Goal: Information Seeking & Learning: Learn about a topic

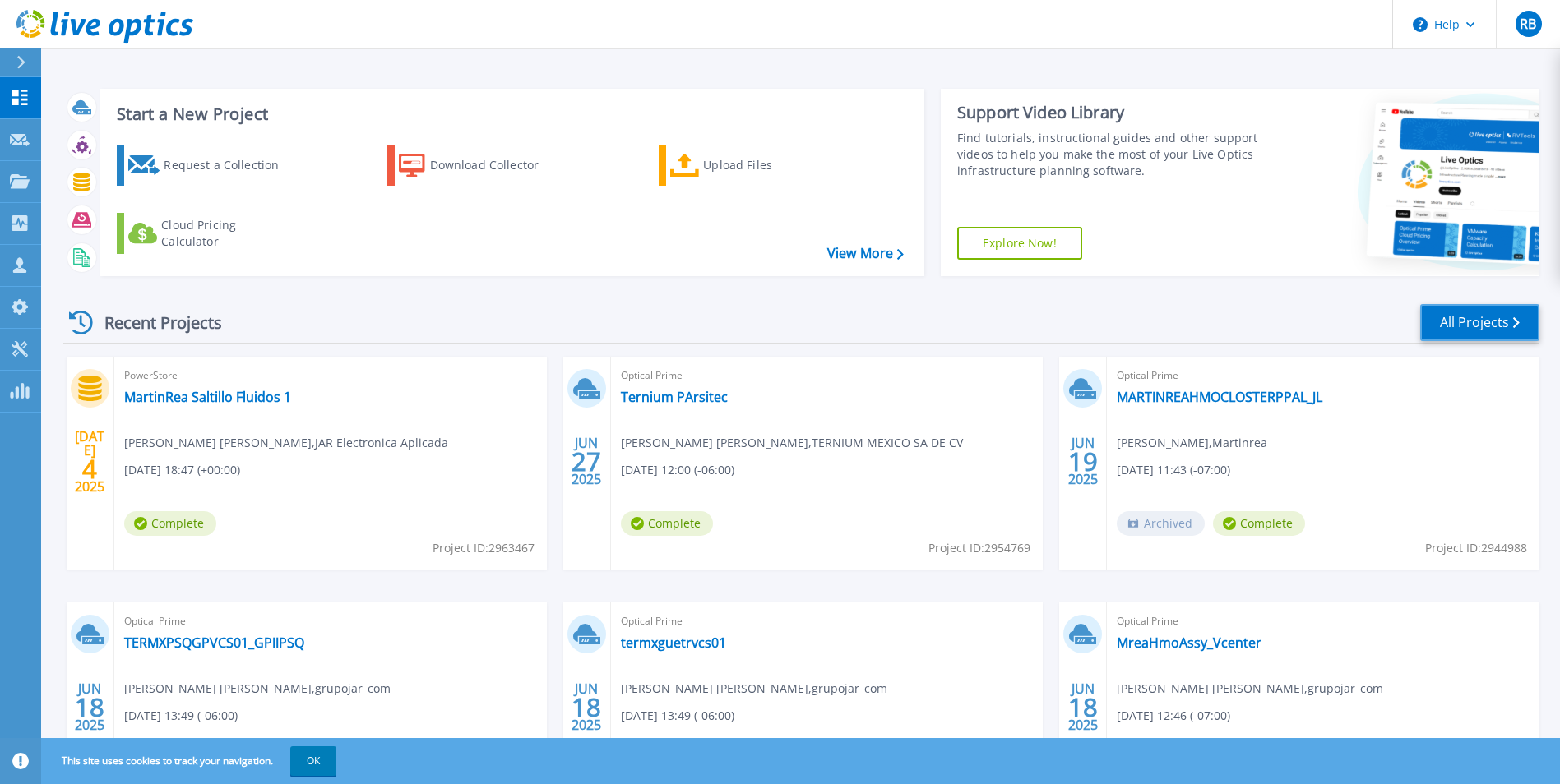
click at [1486, 328] on link "All Projects" at bounding box center [1480, 323] width 119 height 37
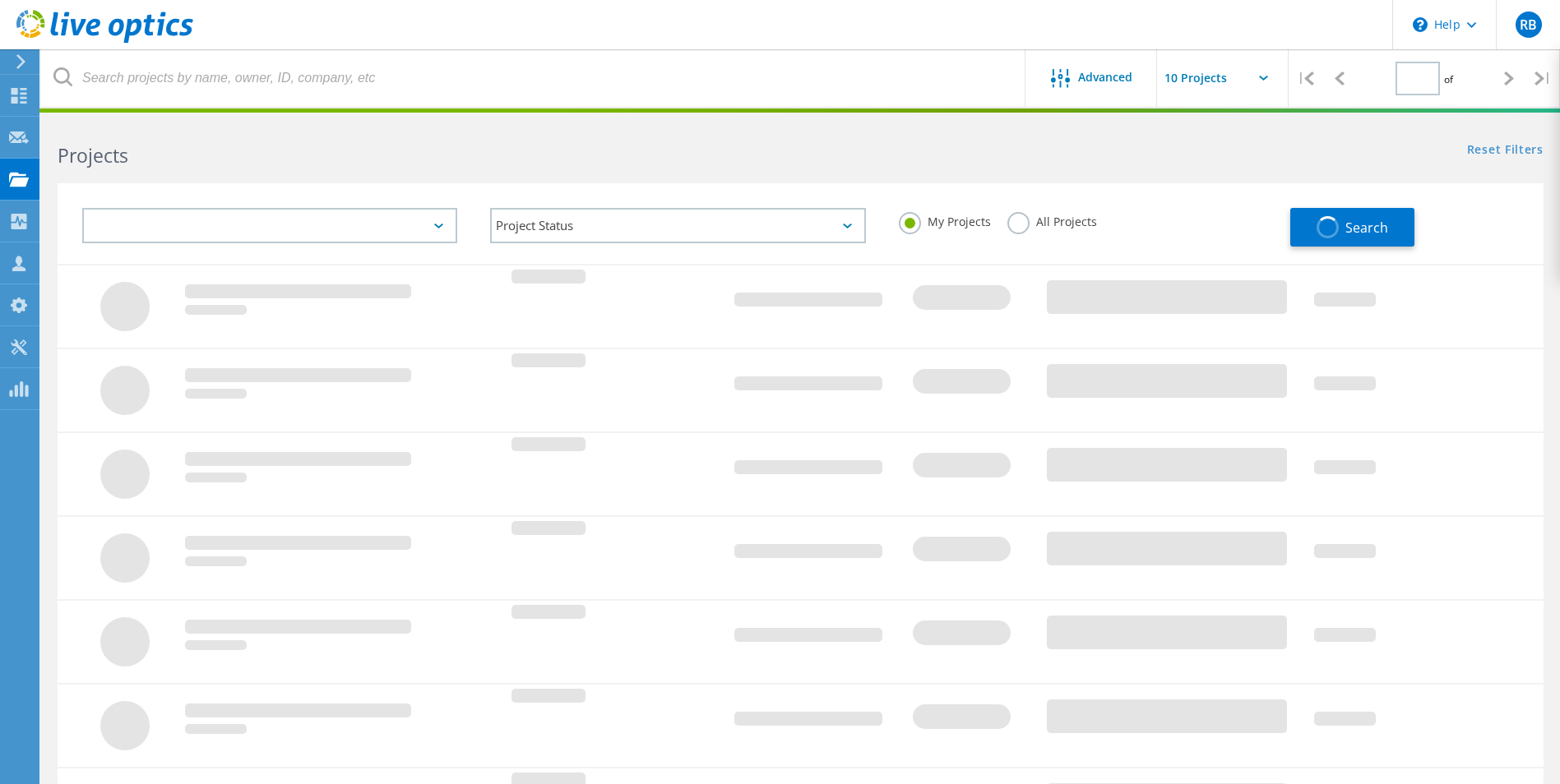
type input "1"
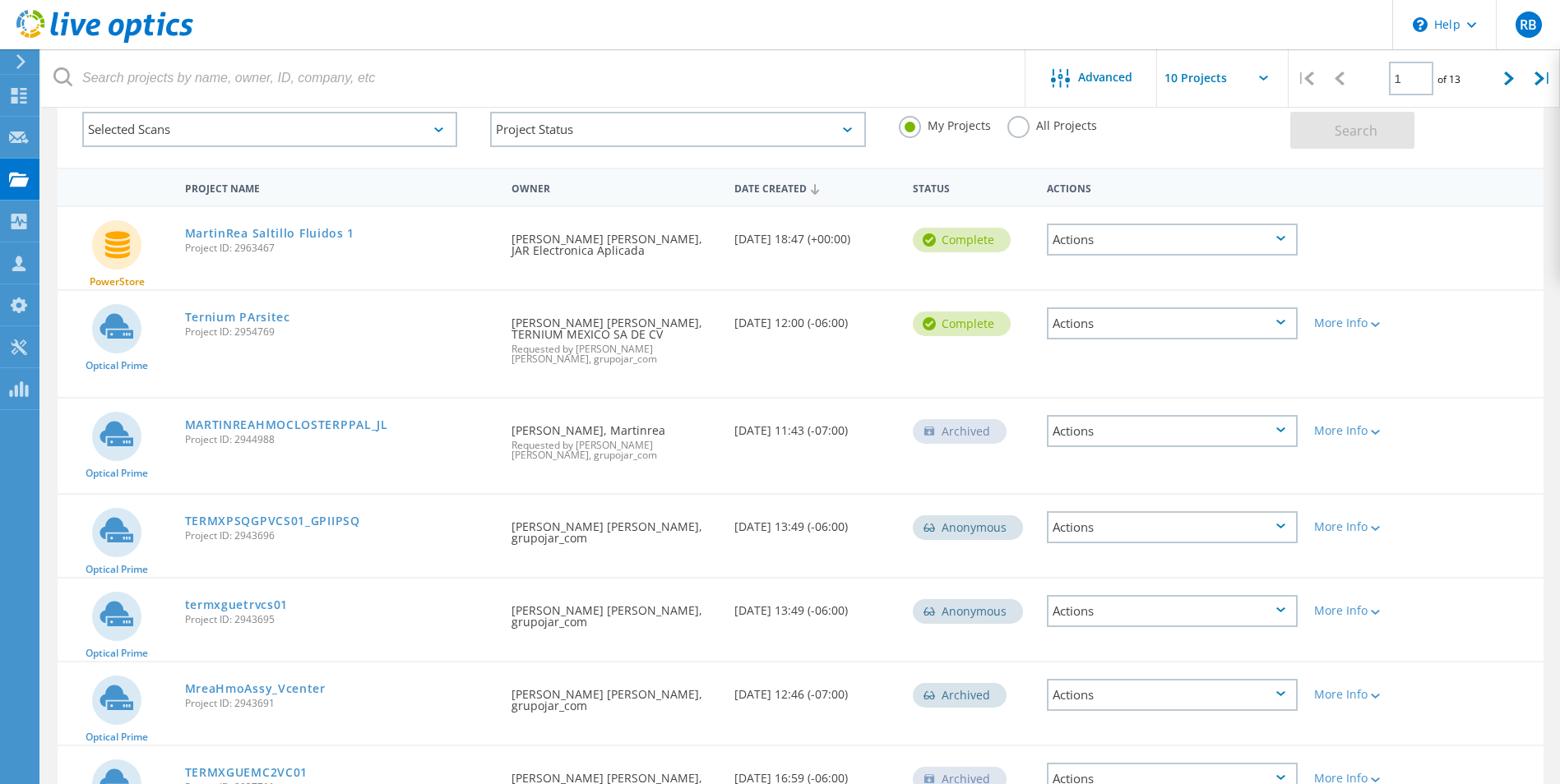
scroll to position [247, 0]
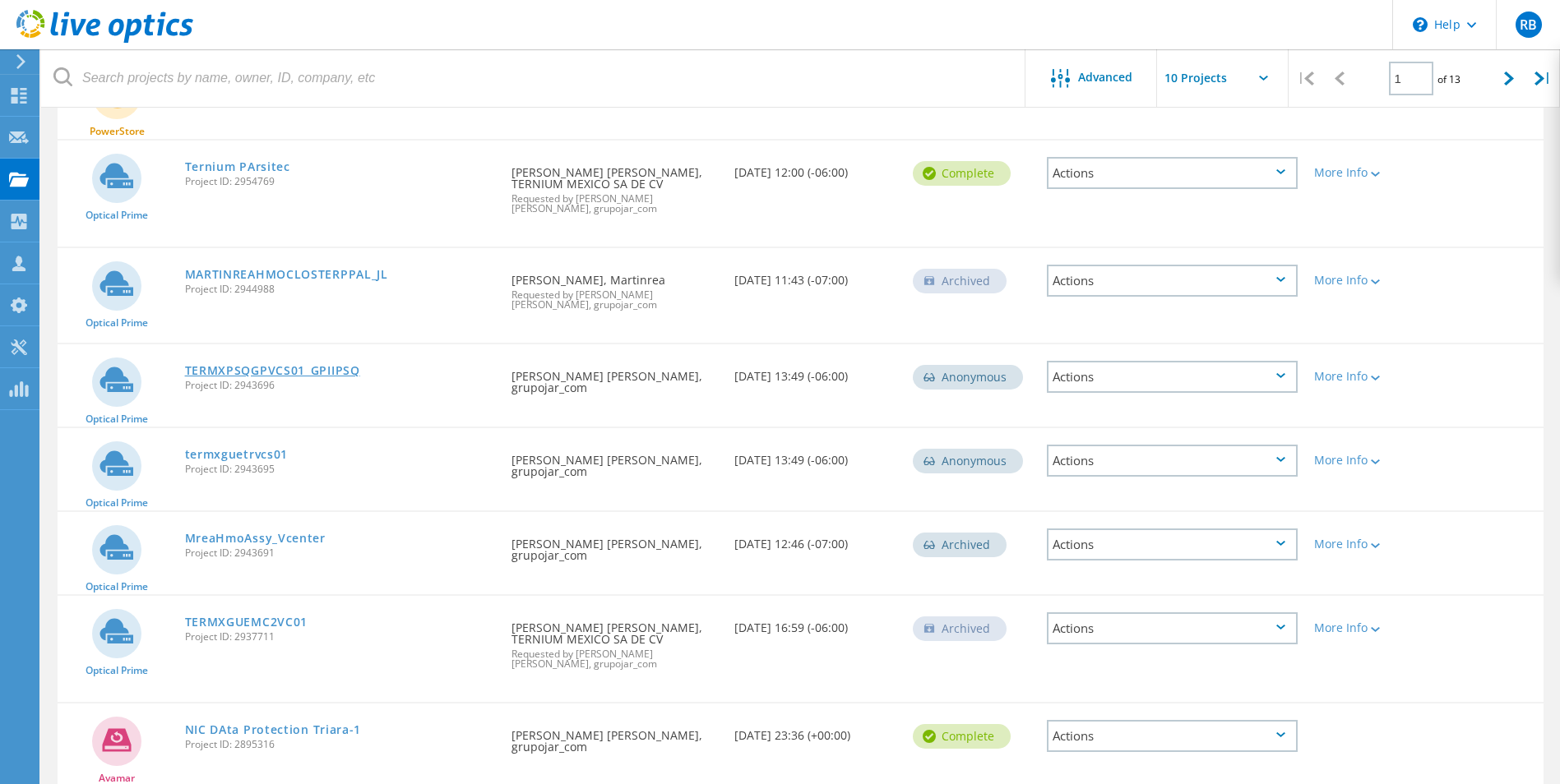
click at [250, 365] on link "TERMXPSQGPVCS01_GPIIPSQ" at bounding box center [272, 370] width 175 height 12
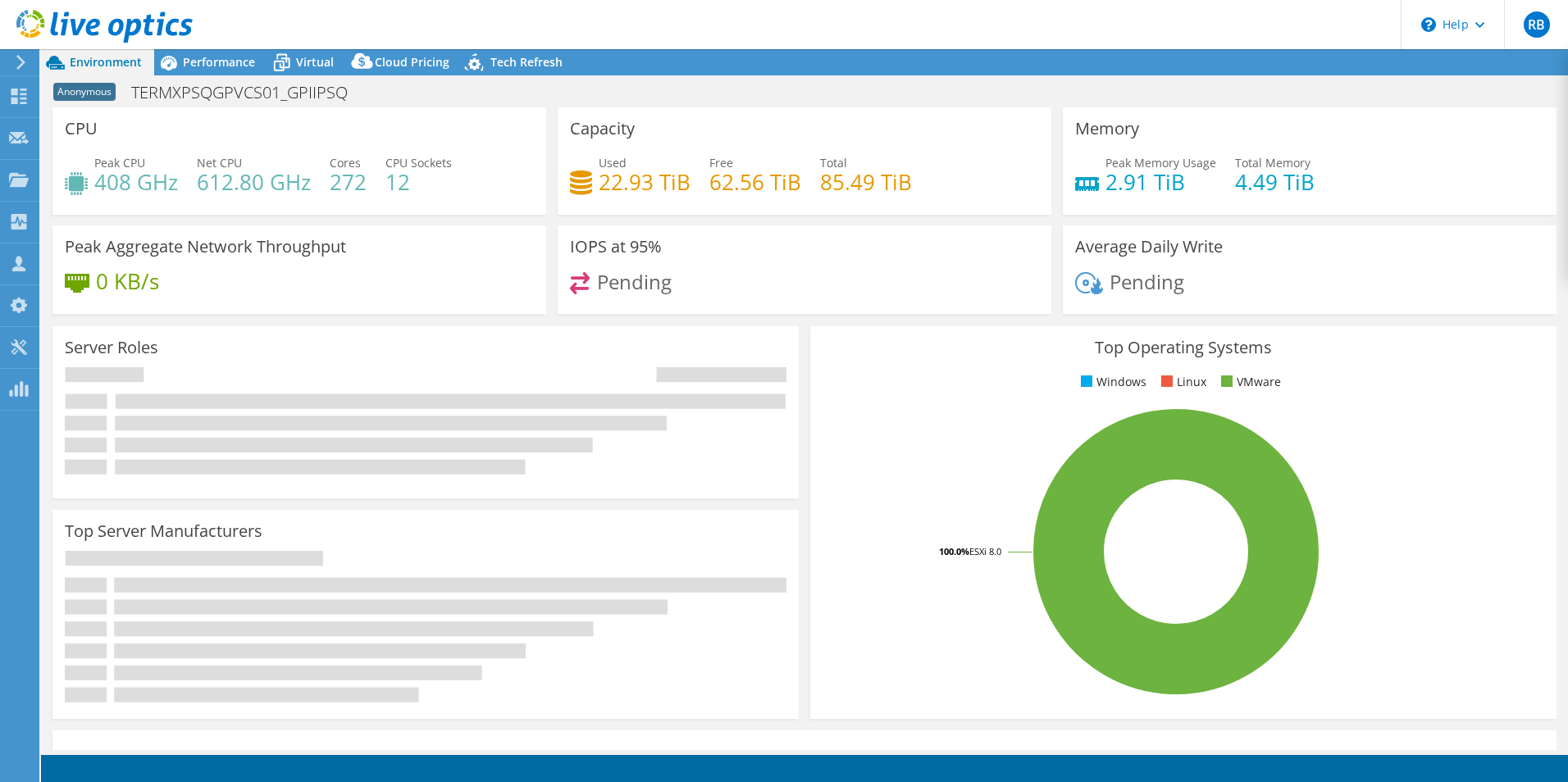
select select "USD"
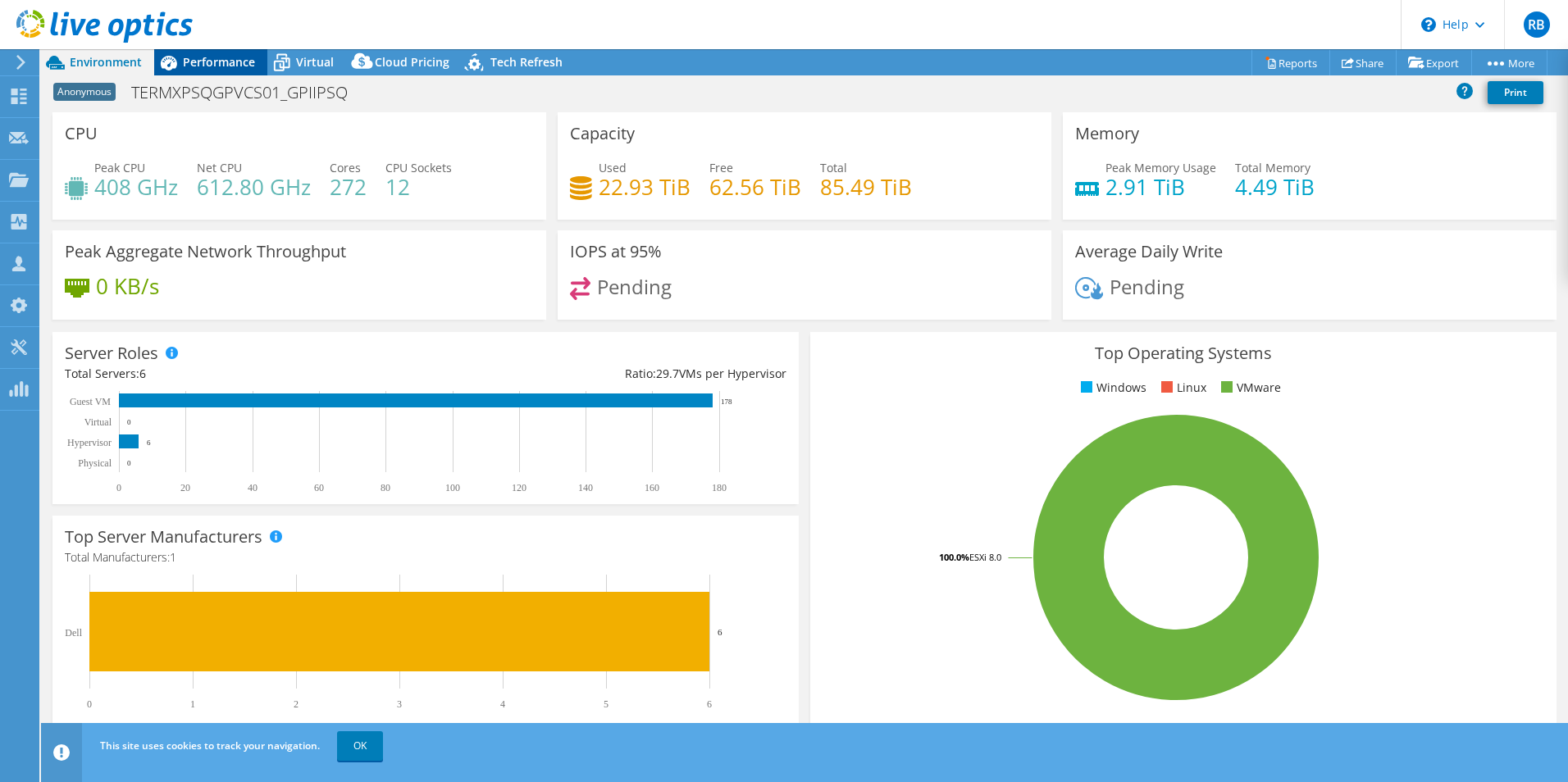
click at [216, 62] on span "Performance" at bounding box center [219, 61] width 72 height 16
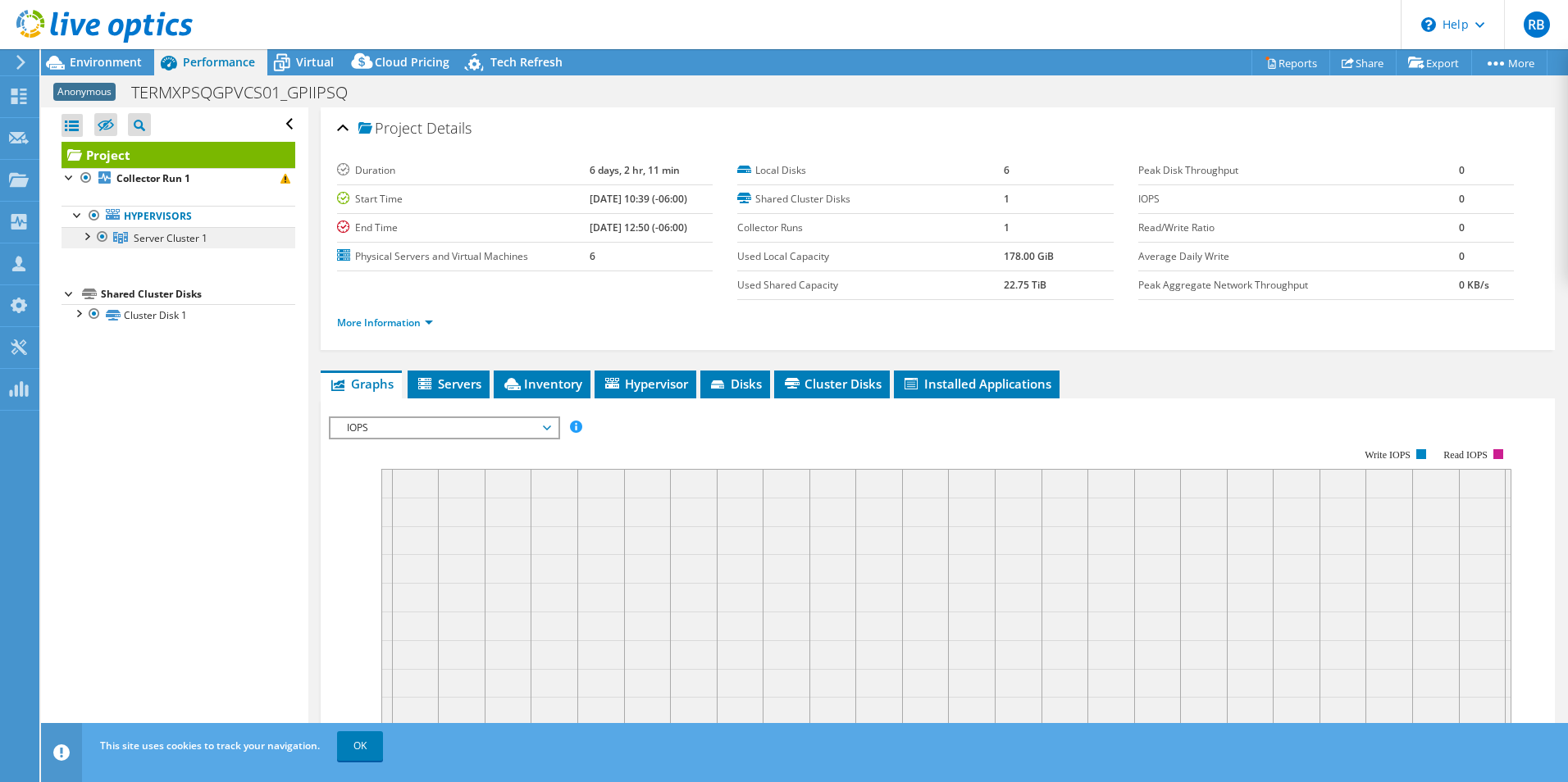
click at [155, 241] on span "Server Cluster 1" at bounding box center [170, 238] width 74 height 14
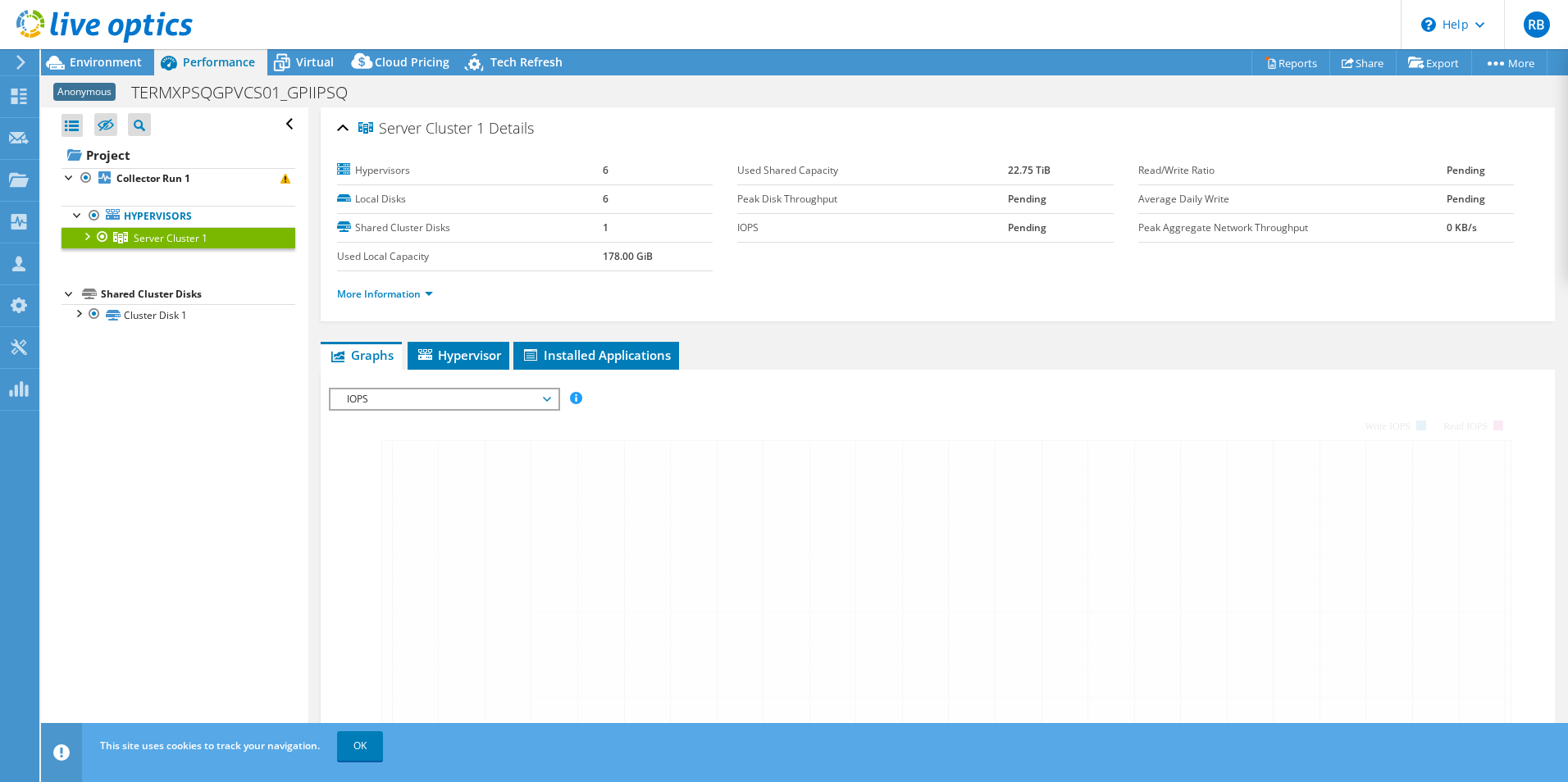
click at [81, 238] on div at bounding box center [86, 235] width 16 height 16
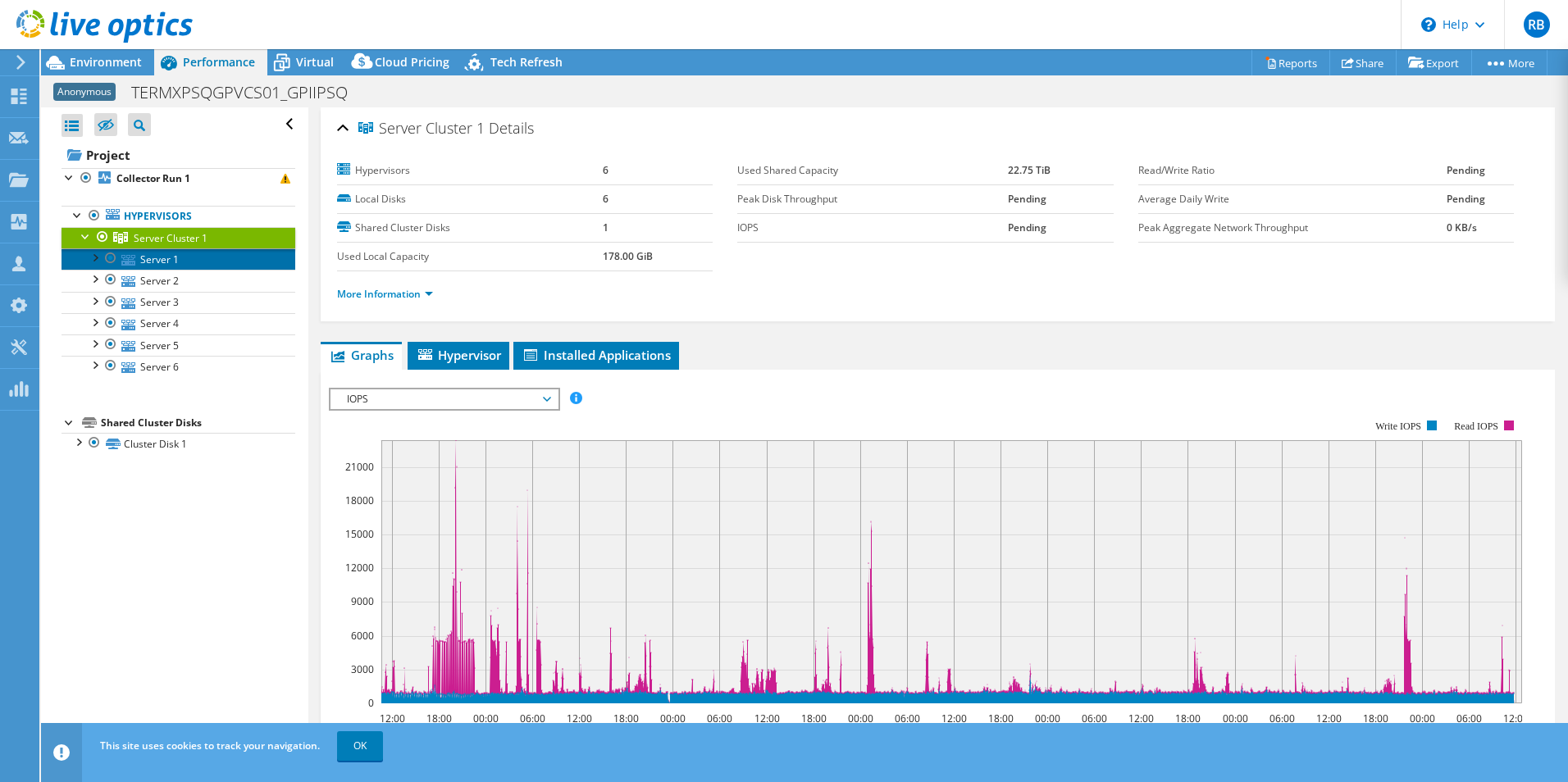
click at [138, 261] on link "Server 1" at bounding box center [178, 259] width 234 height 21
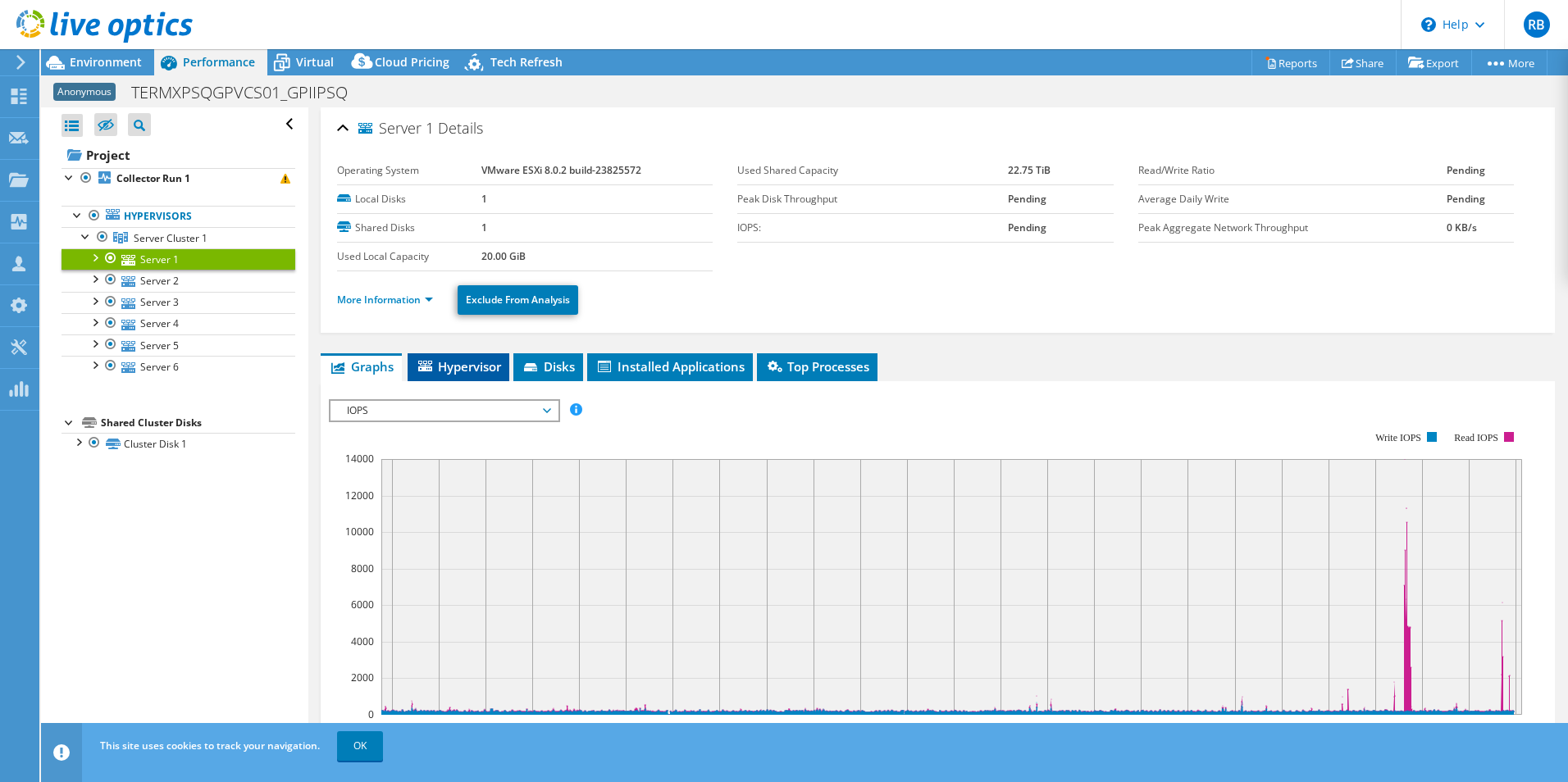
click at [455, 370] on span "Hypervisor" at bounding box center [458, 367] width 85 height 16
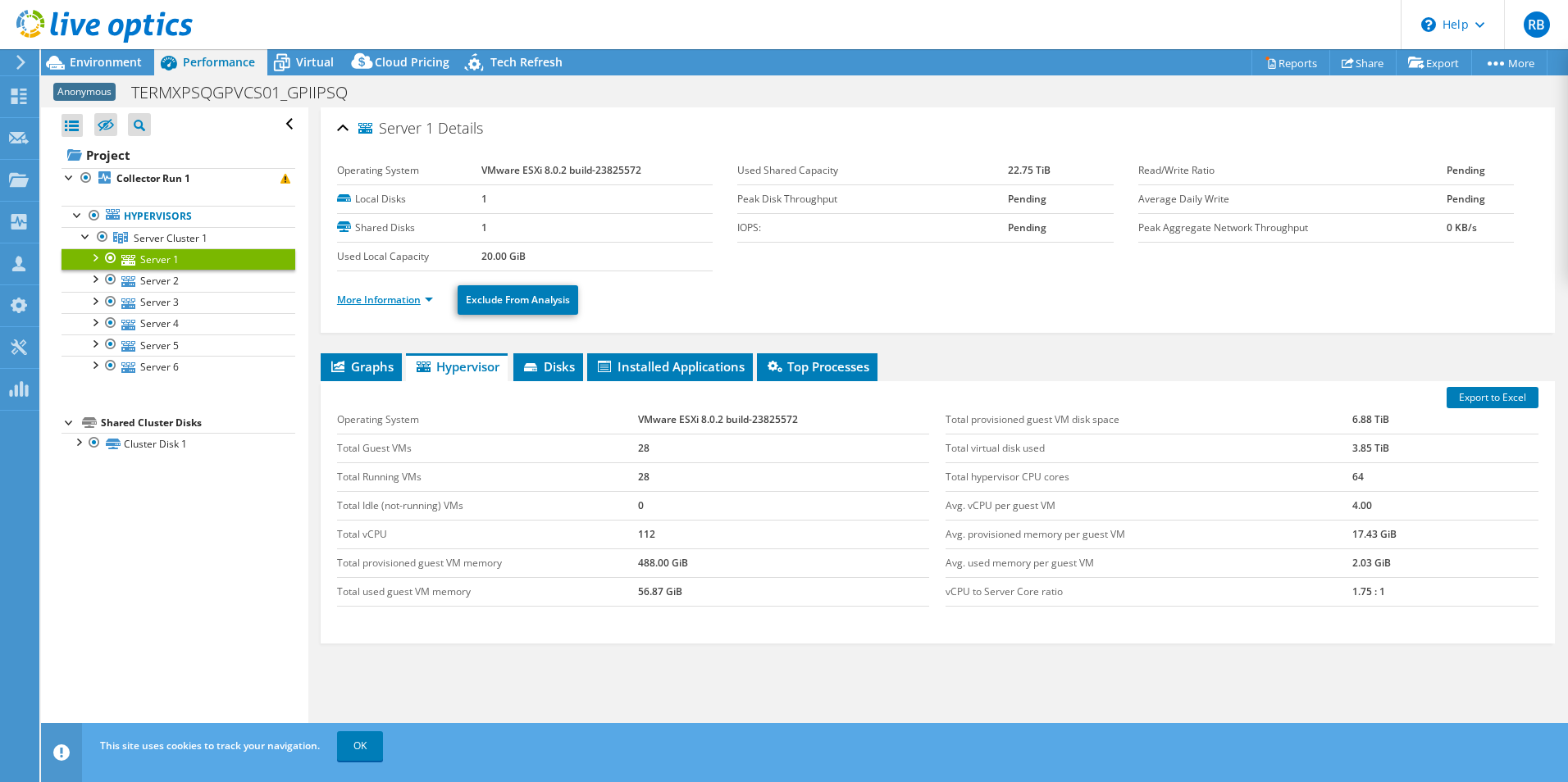
click at [381, 305] on link "More Information" at bounding box center [385, 299] width 96 height 14
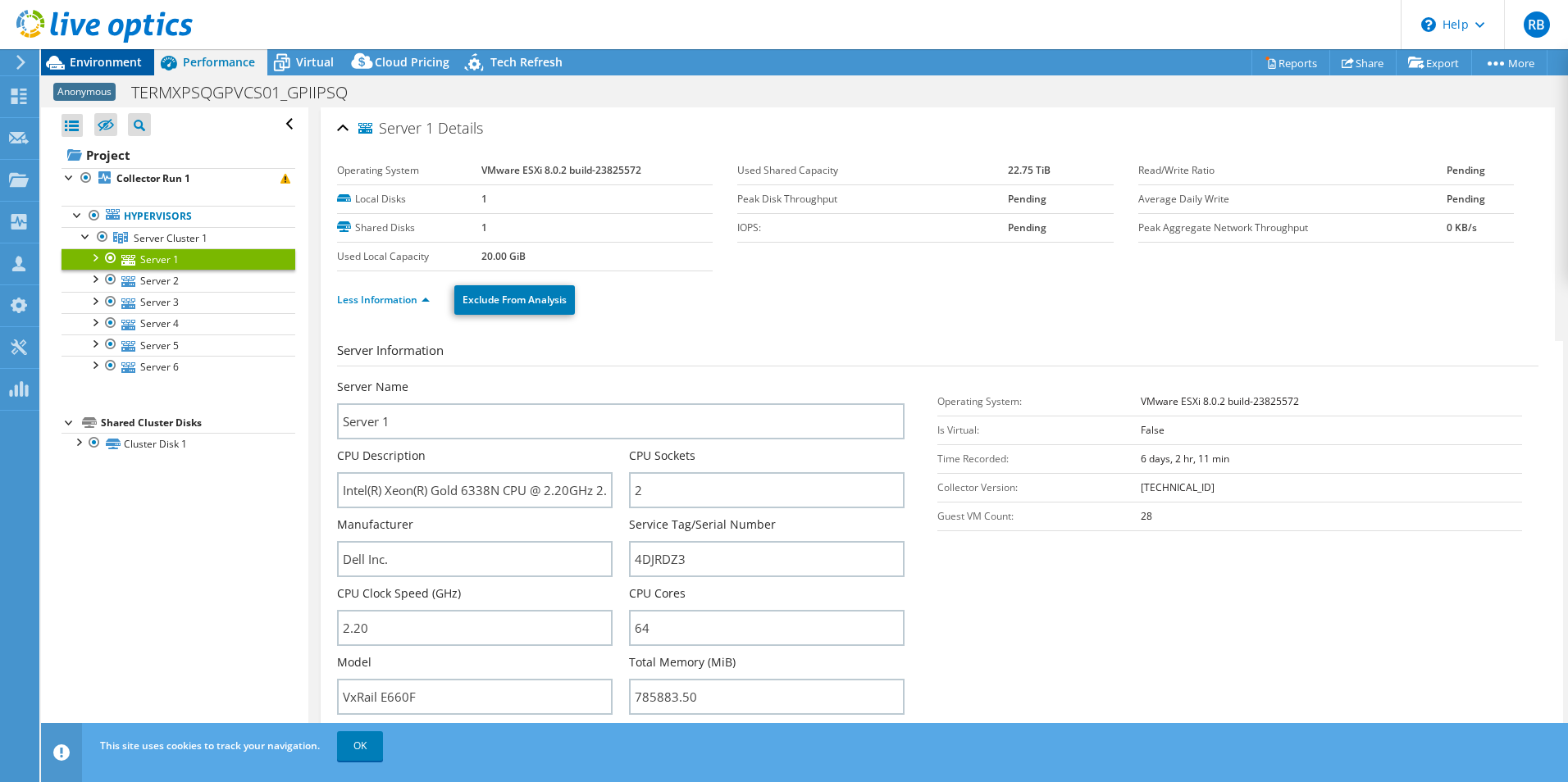
click at [84, 70] on div "Environment" at bounding box center [98, 62] width 113 height 27
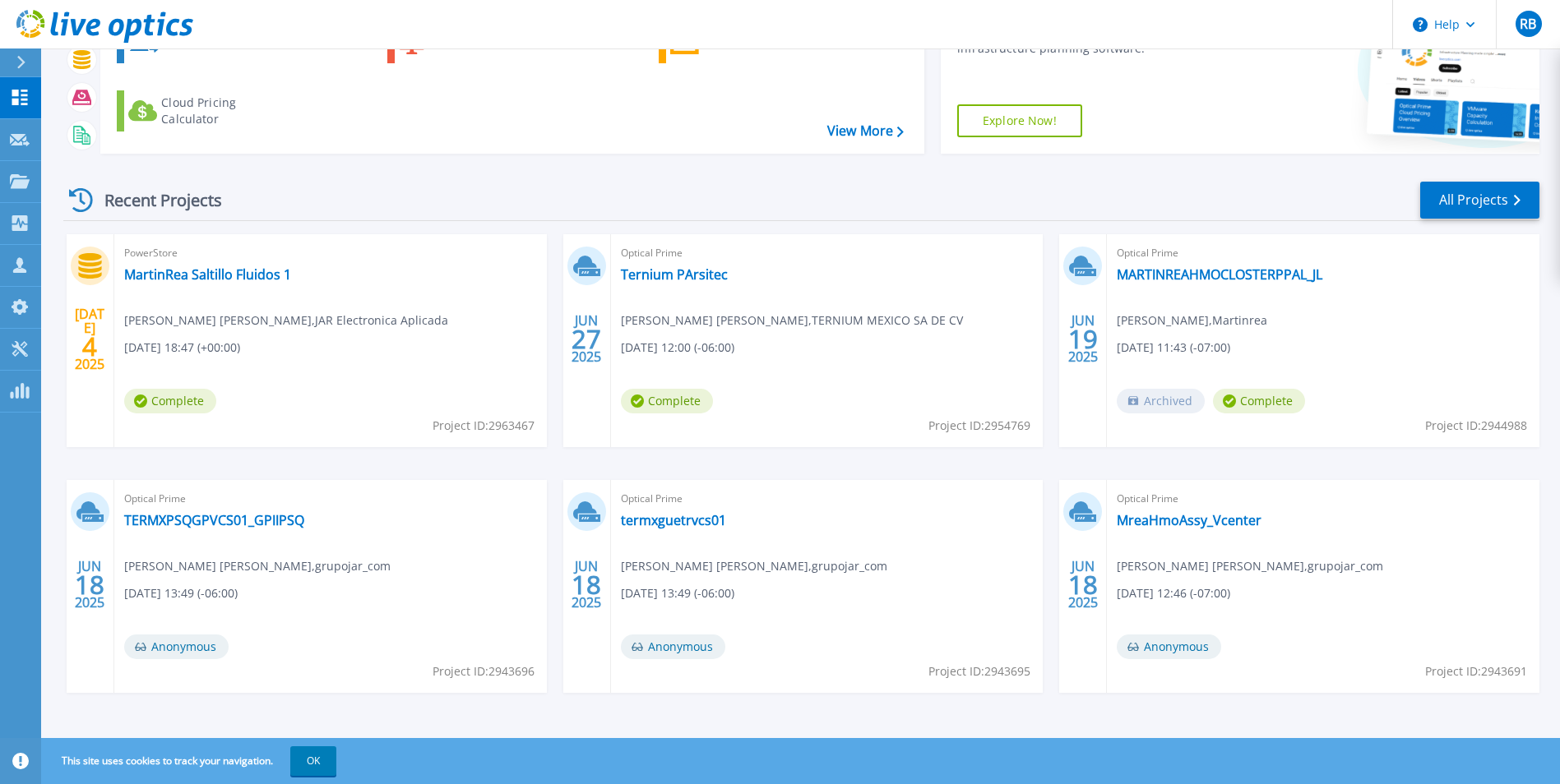
scroll to position [127, 0]
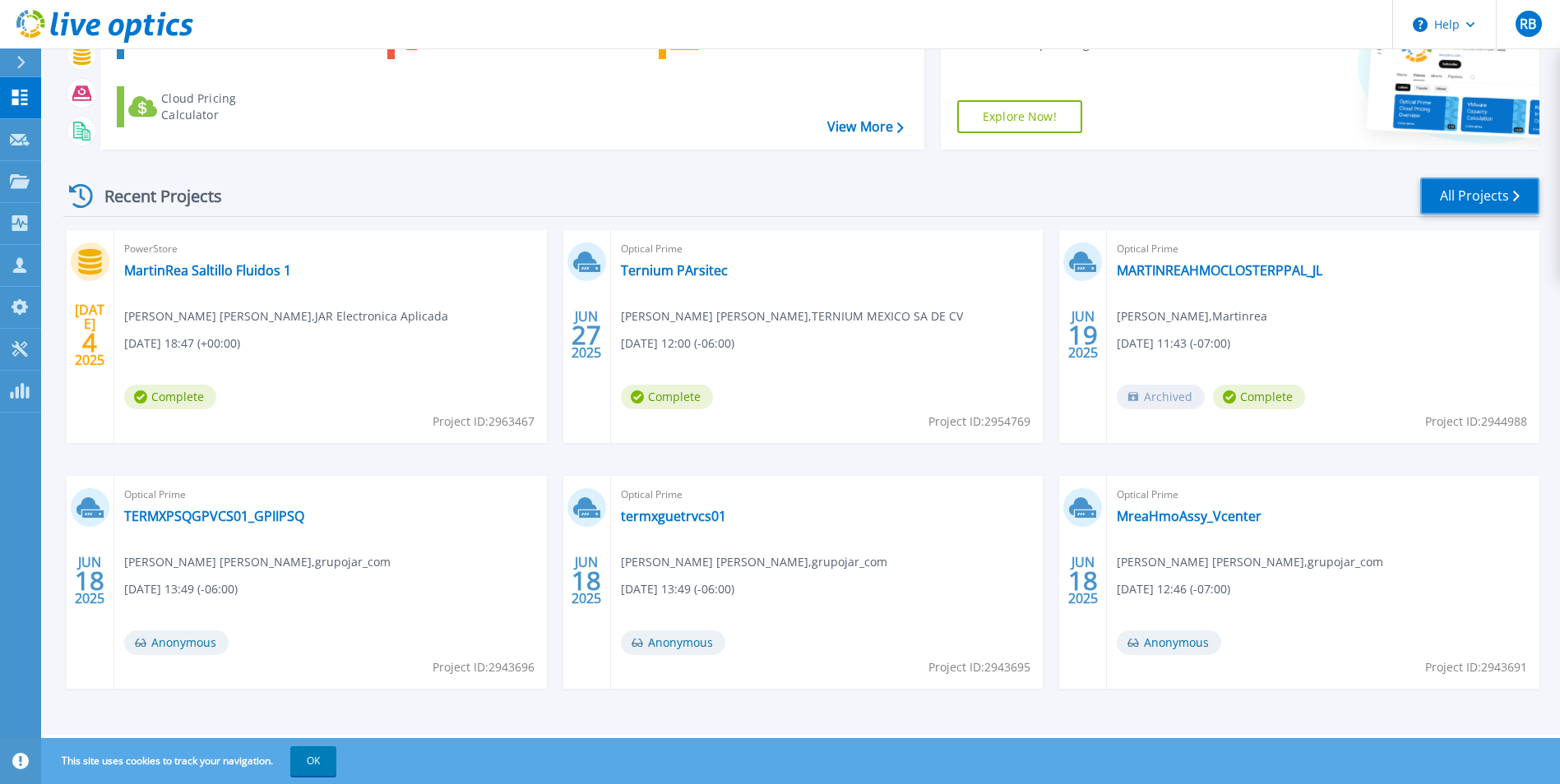
click at [1457, 213] on link "All Projects" at bounding box center [1480, 196] width 119 height 37
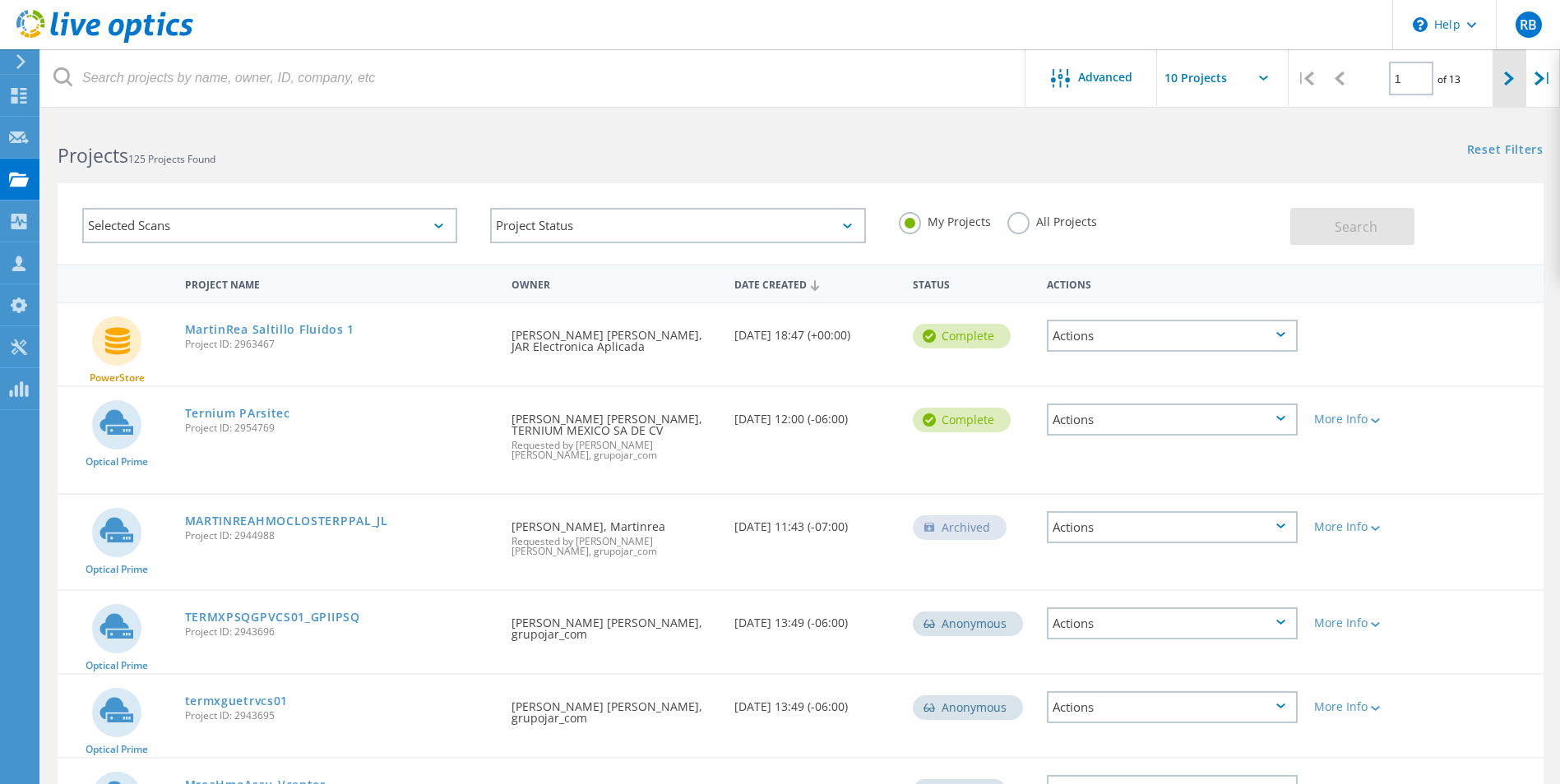
click at [1508, 73] on icon at bounding box center [1509, 78] width 10 height 14
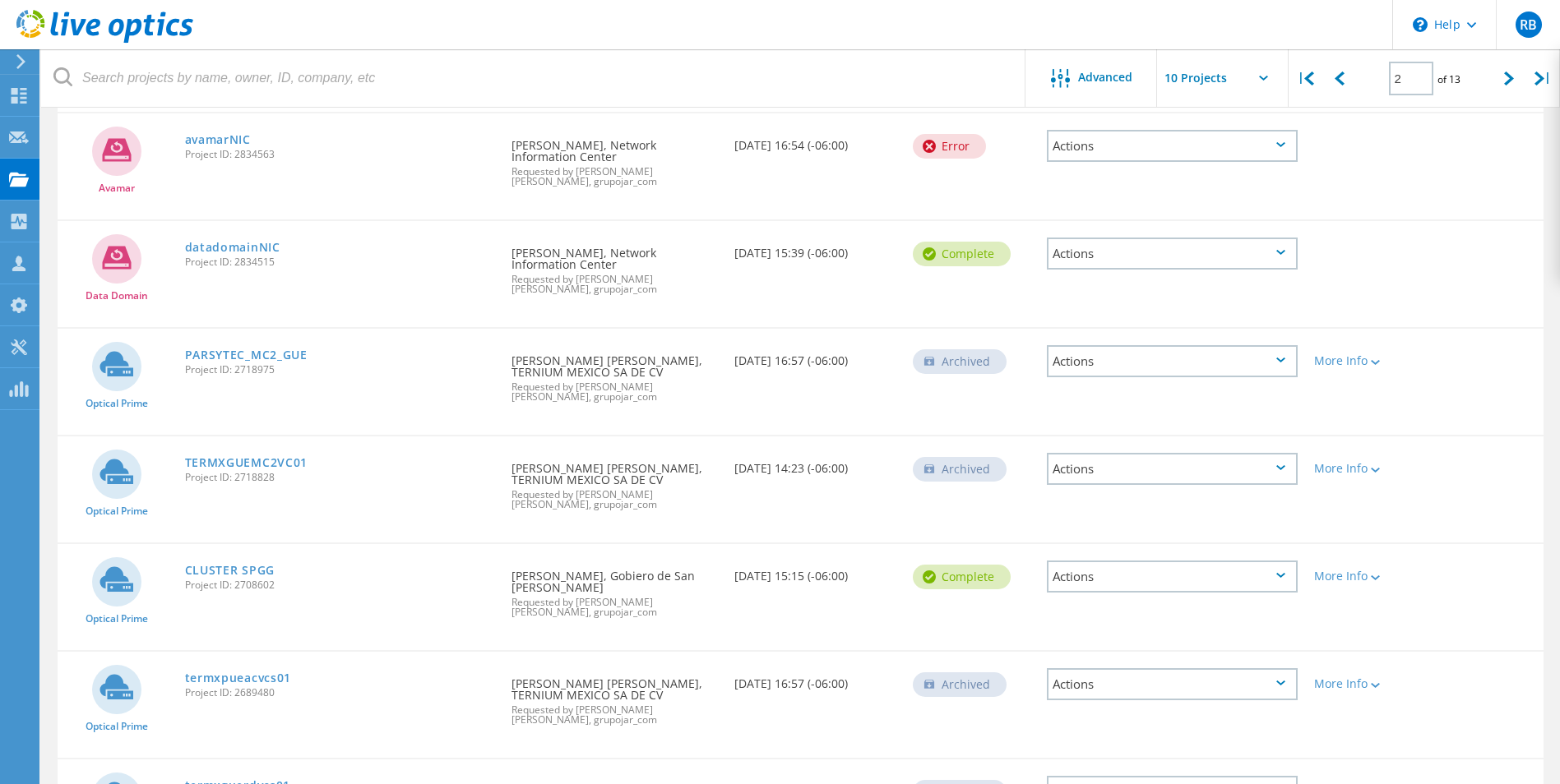
scroll to position [466, 0]
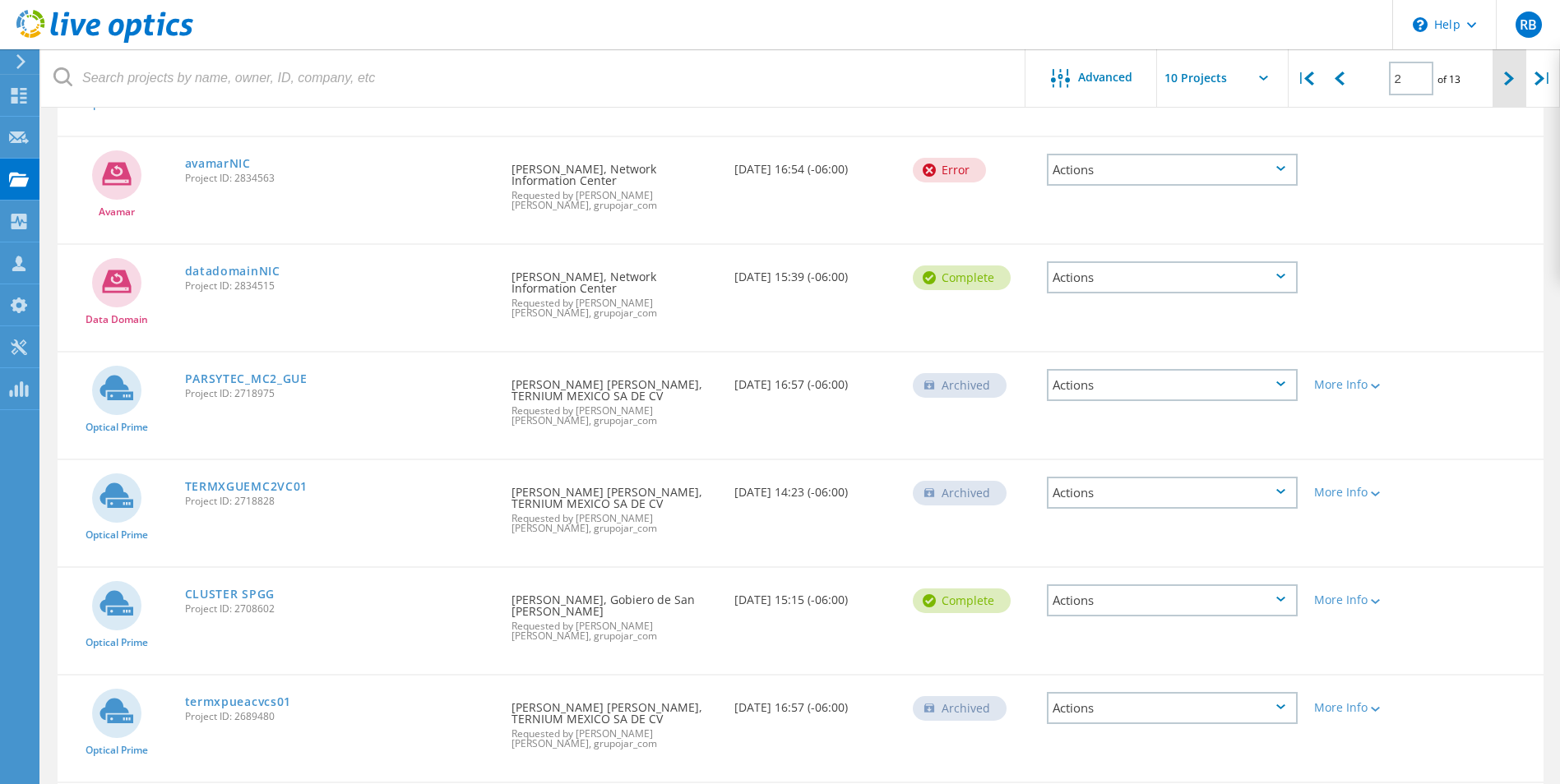
click at [1507, 77] on icon at bounding box center [1509, 78] width 10 height 14
type input "3"
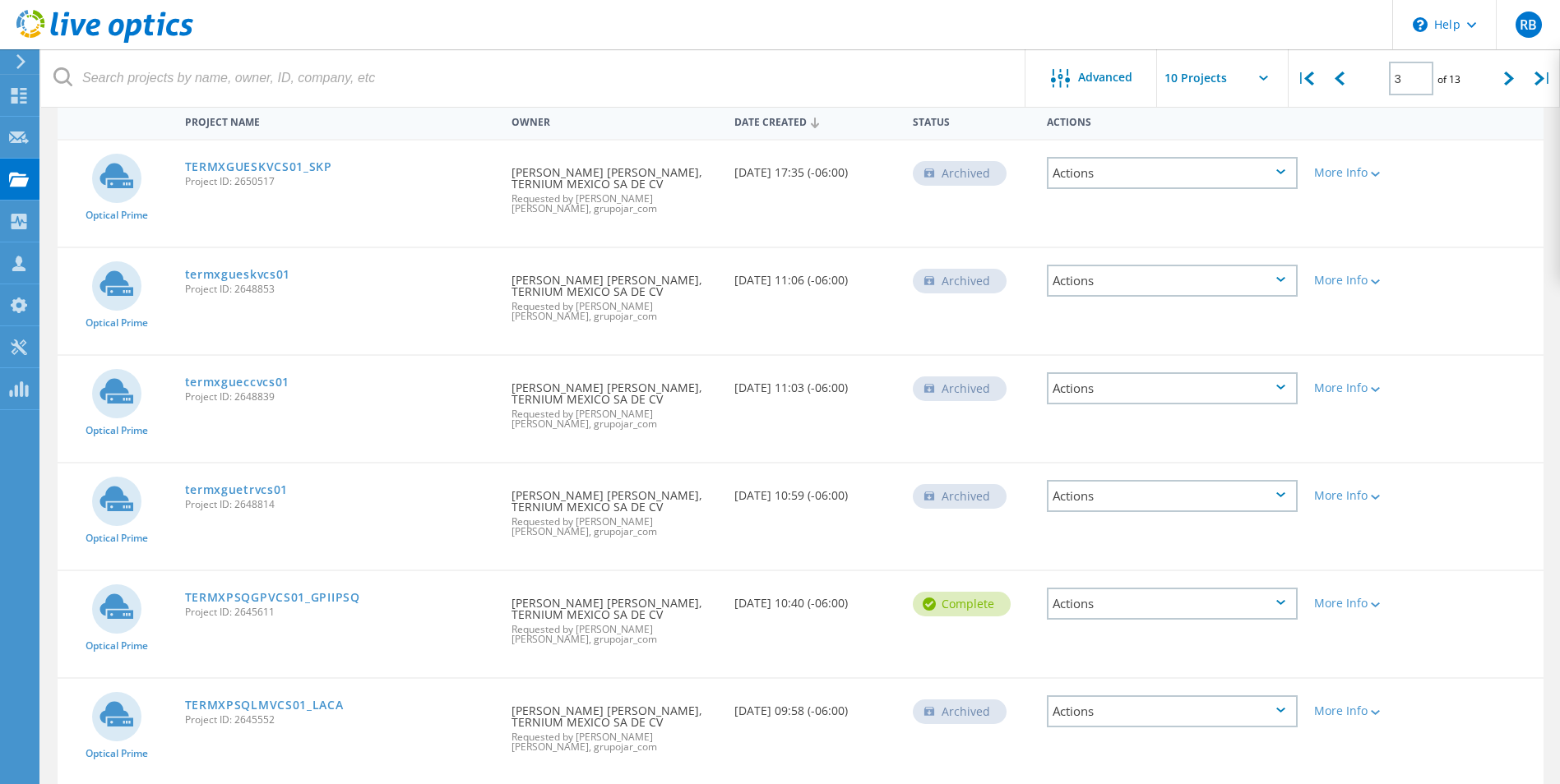
scroll to position [164, 0]
click at [300, 591] on link "TERMXPSQGPVCS01_GPIIPSQ" at bounding box center [272, 596] width 175 height 12
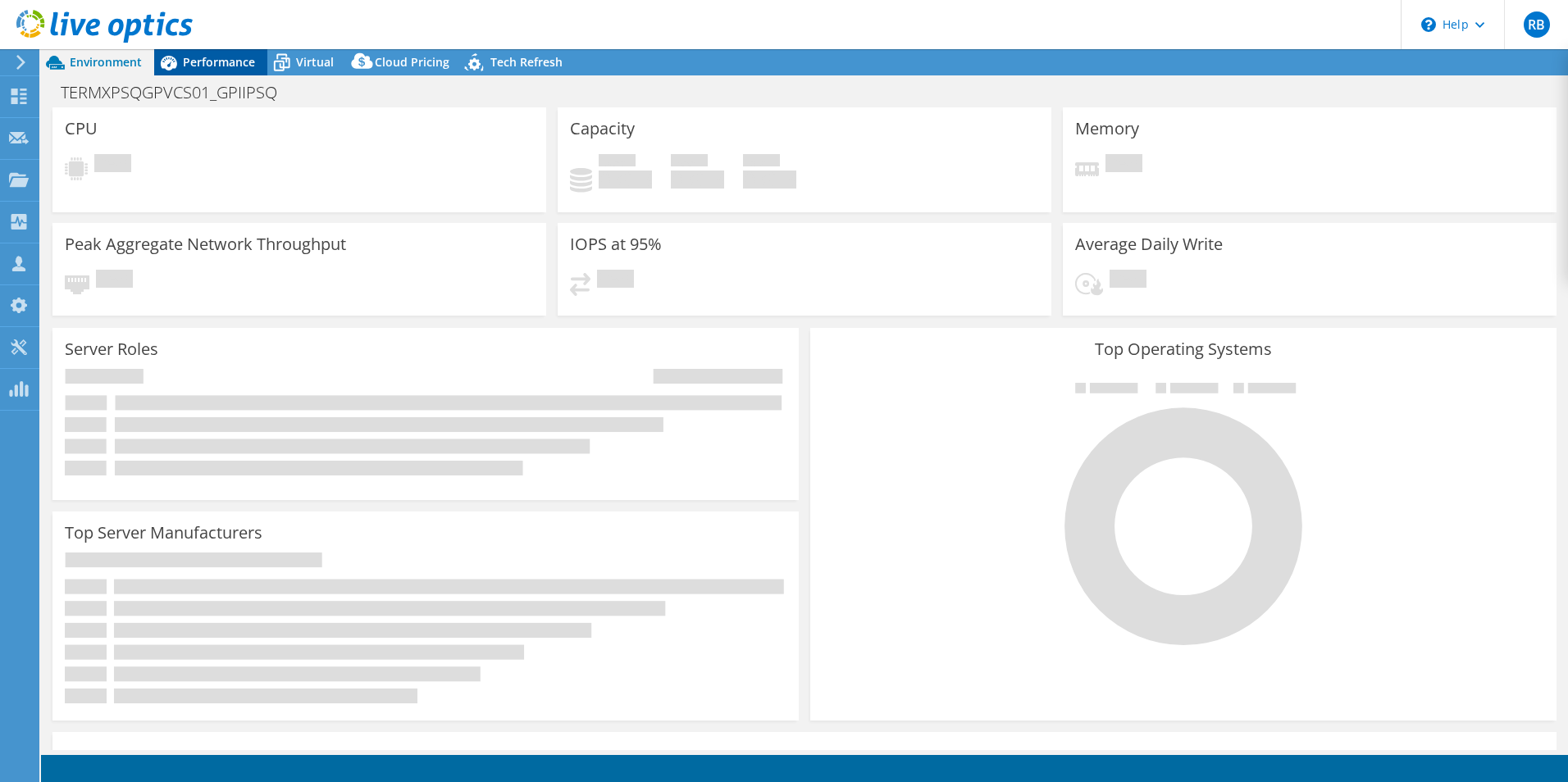
click at [220, 68] on span "Performance" at bounding box center [219, 61] width 72 height 16
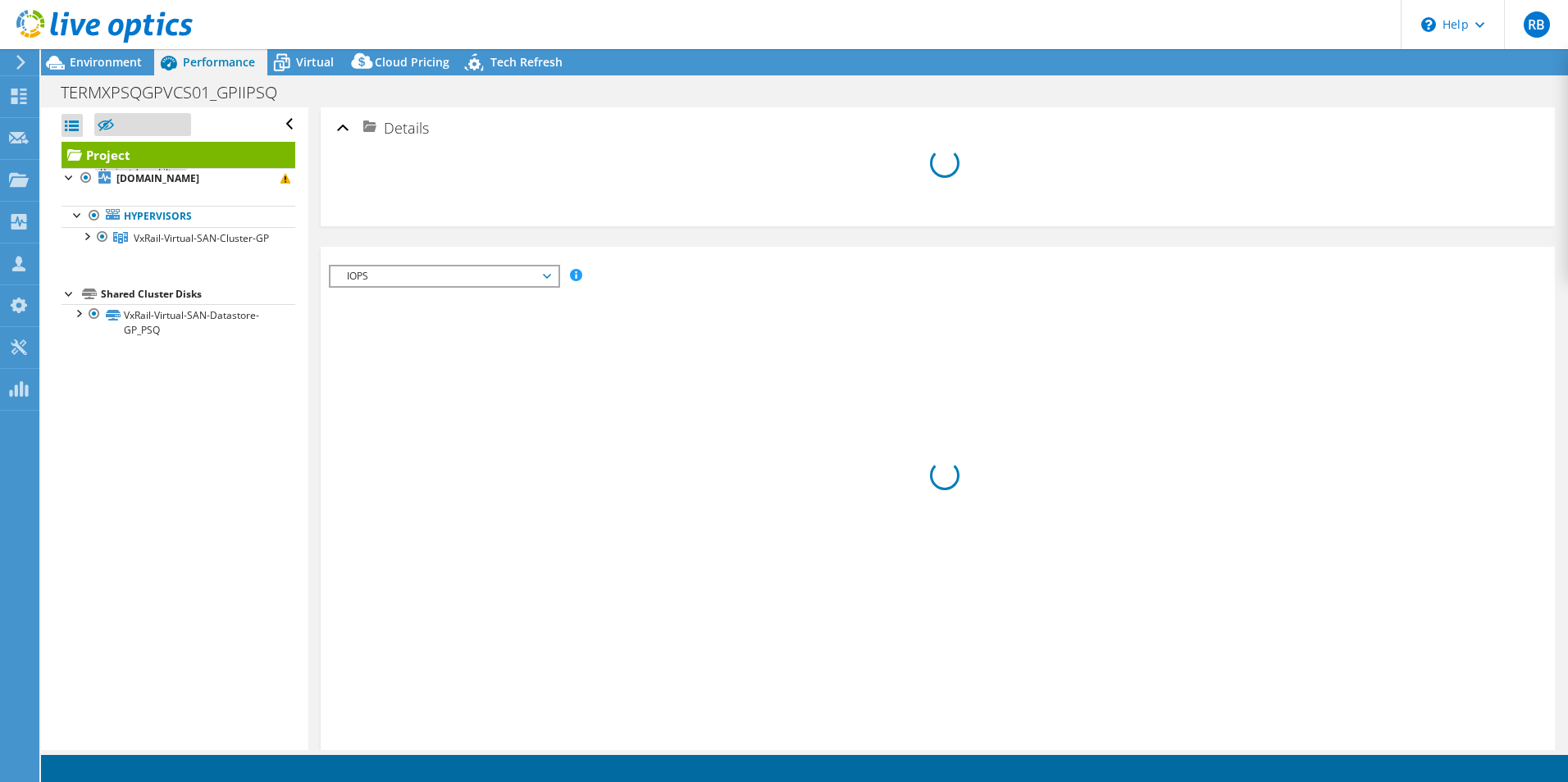
select select "USD"
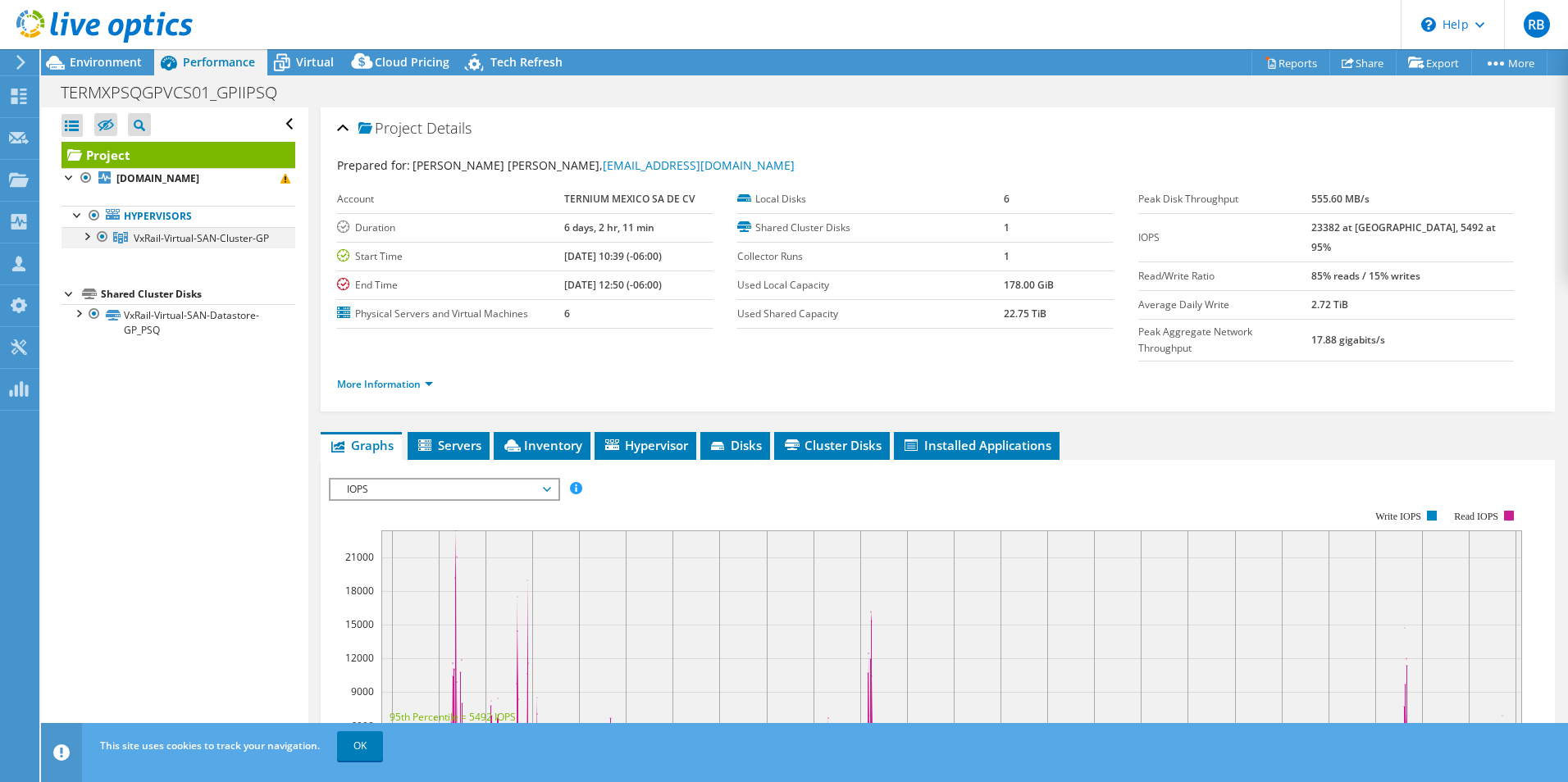
click at [91, 234] on div at bounding box center [86, 235] width 16 height 16
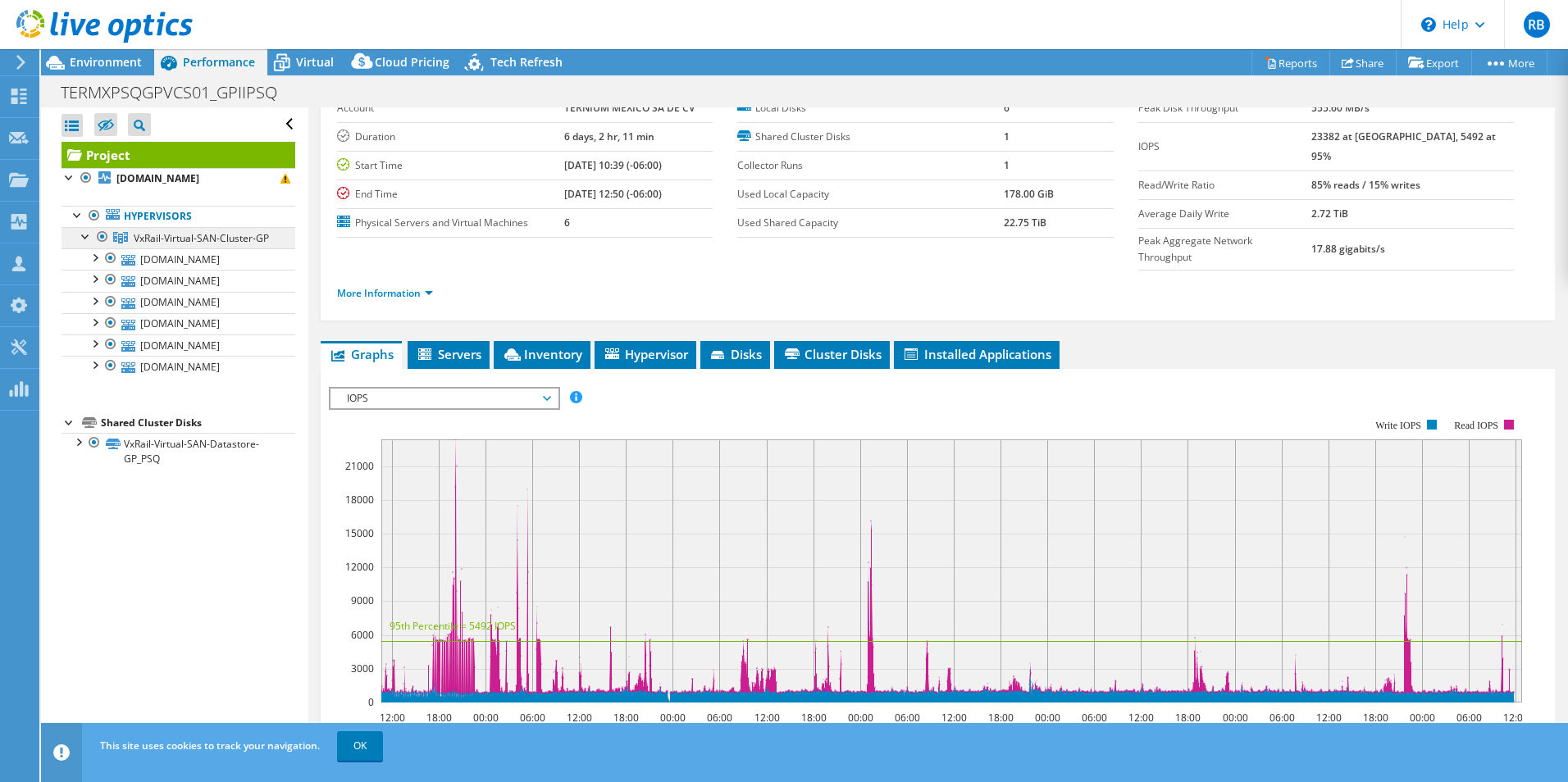
scroll to position [40, 0]
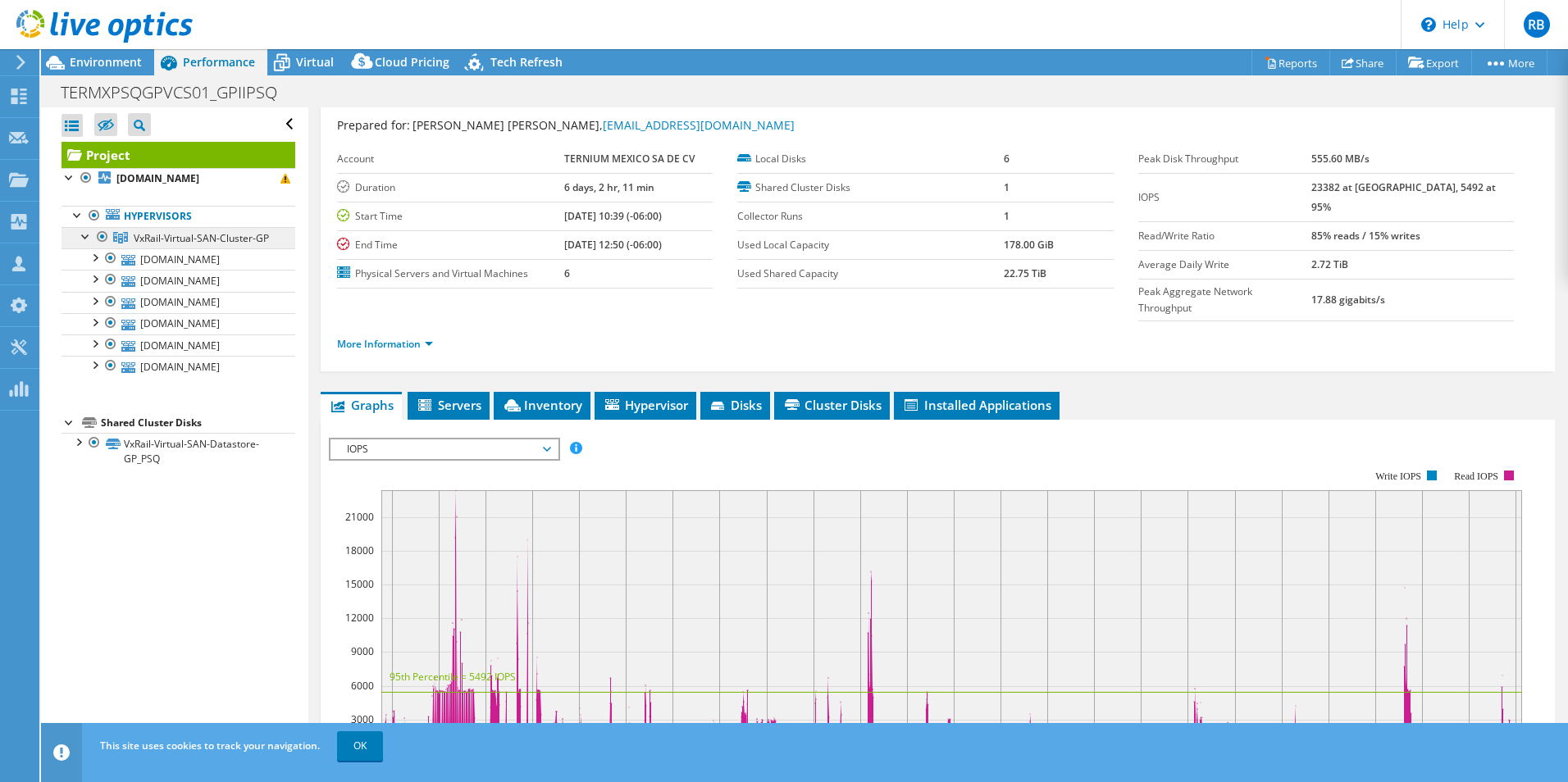
click at [170, 240] on span "VxRail-Virtual-SAN-Cluster-GP" at bounding box center [201, 238] width 135 height 14
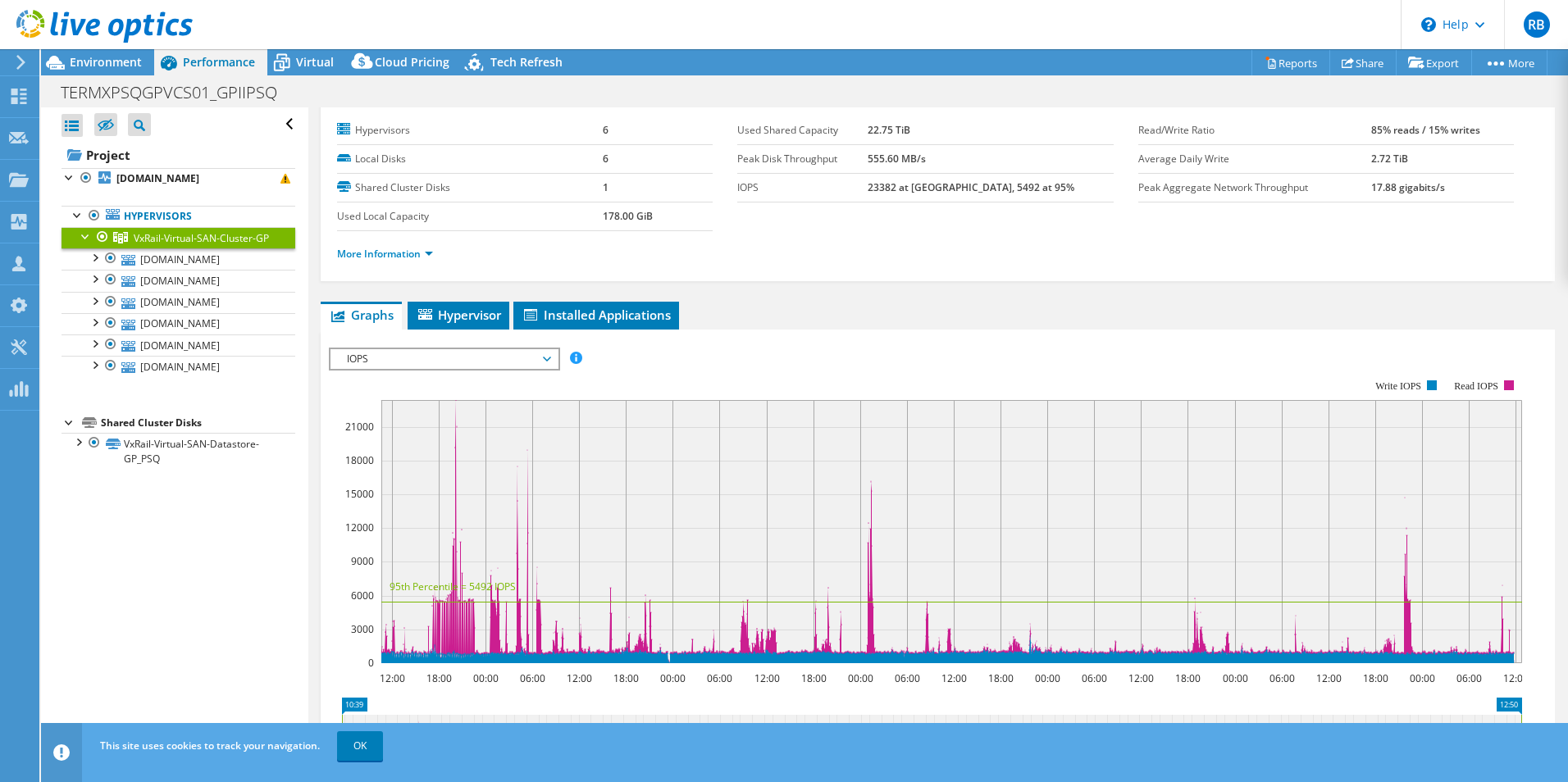
click at [390, 246] on li "More Information" at bounding box center [391, 254] width 106 height 18
click at [423, 256] on link "More Information" at bounding box center [385, 253] width 96 height 14
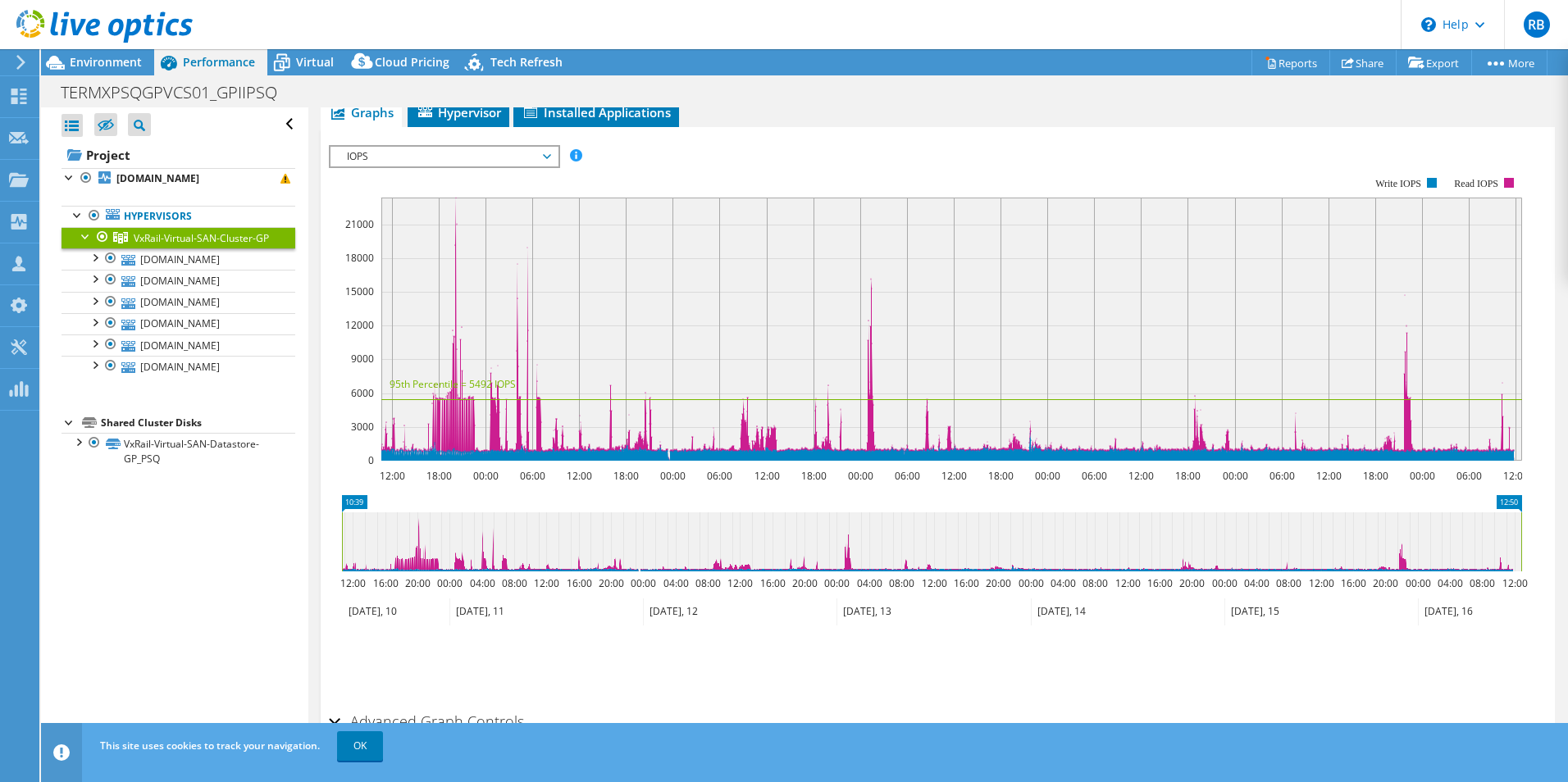
scroll to position [682, 0]
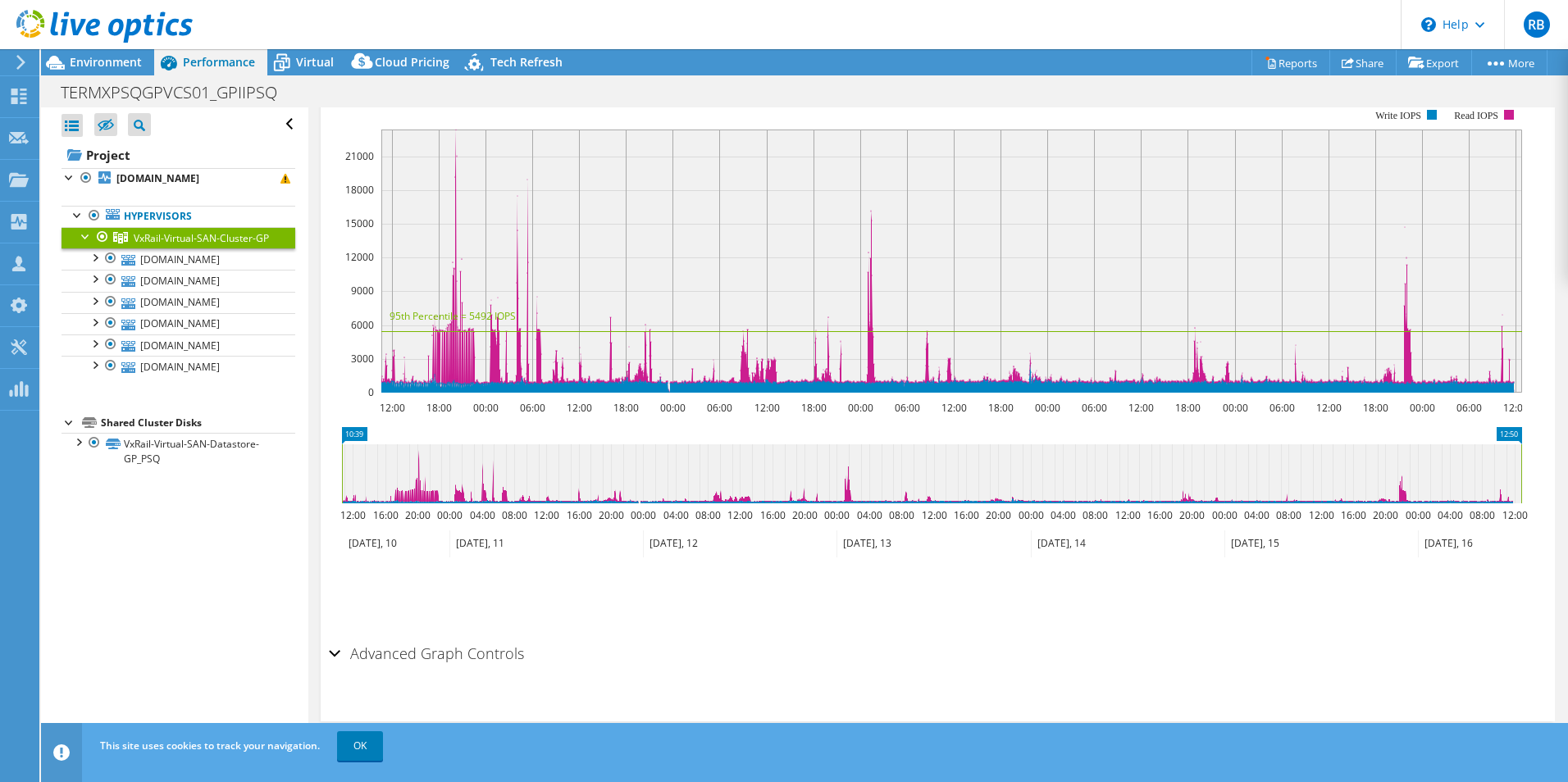
click at [395, 646] on h2 "Advanced Graph Controls" at bounding box center [426, 654] width 195 height 33
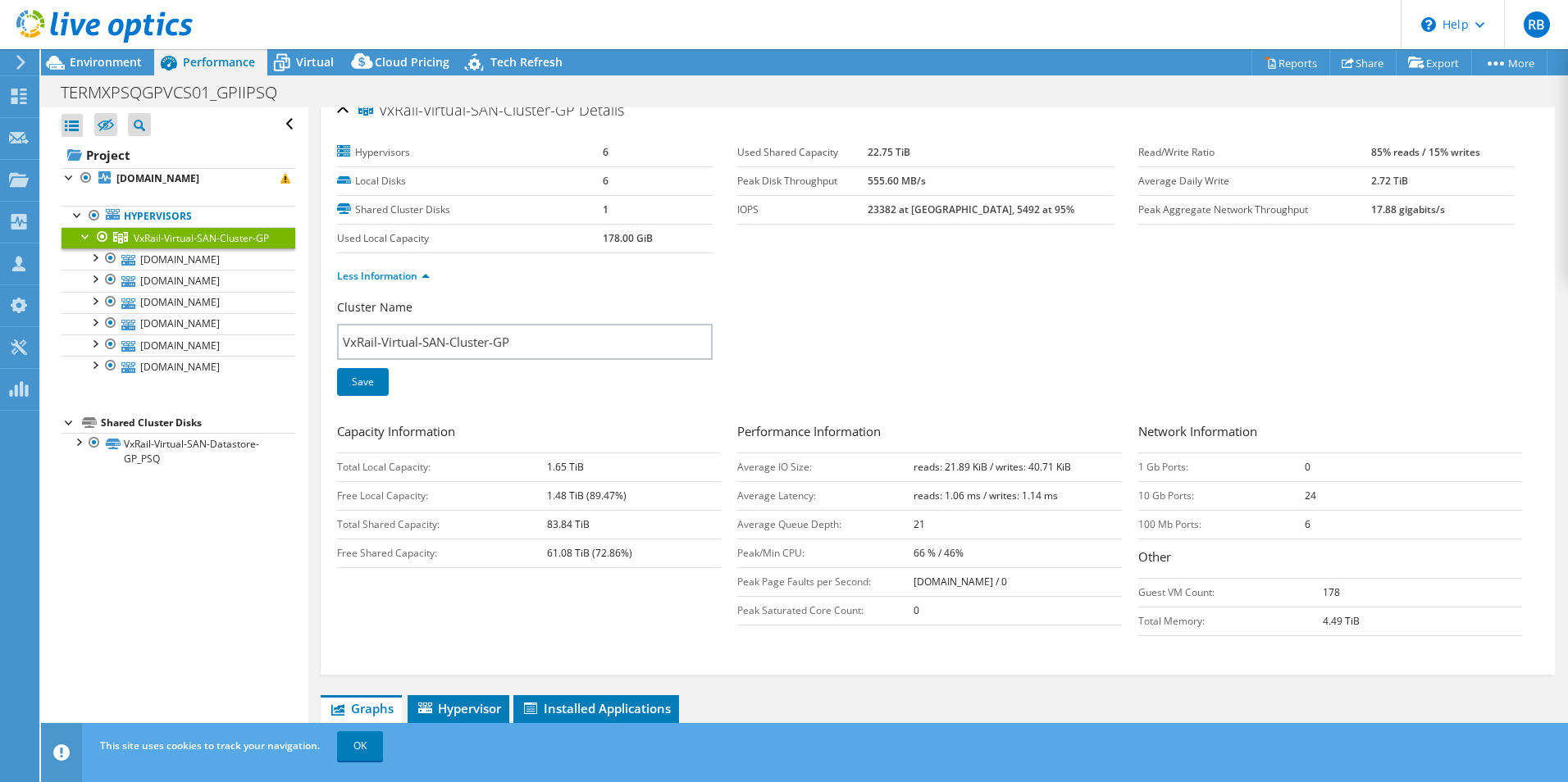
scroll to position [0, 0]
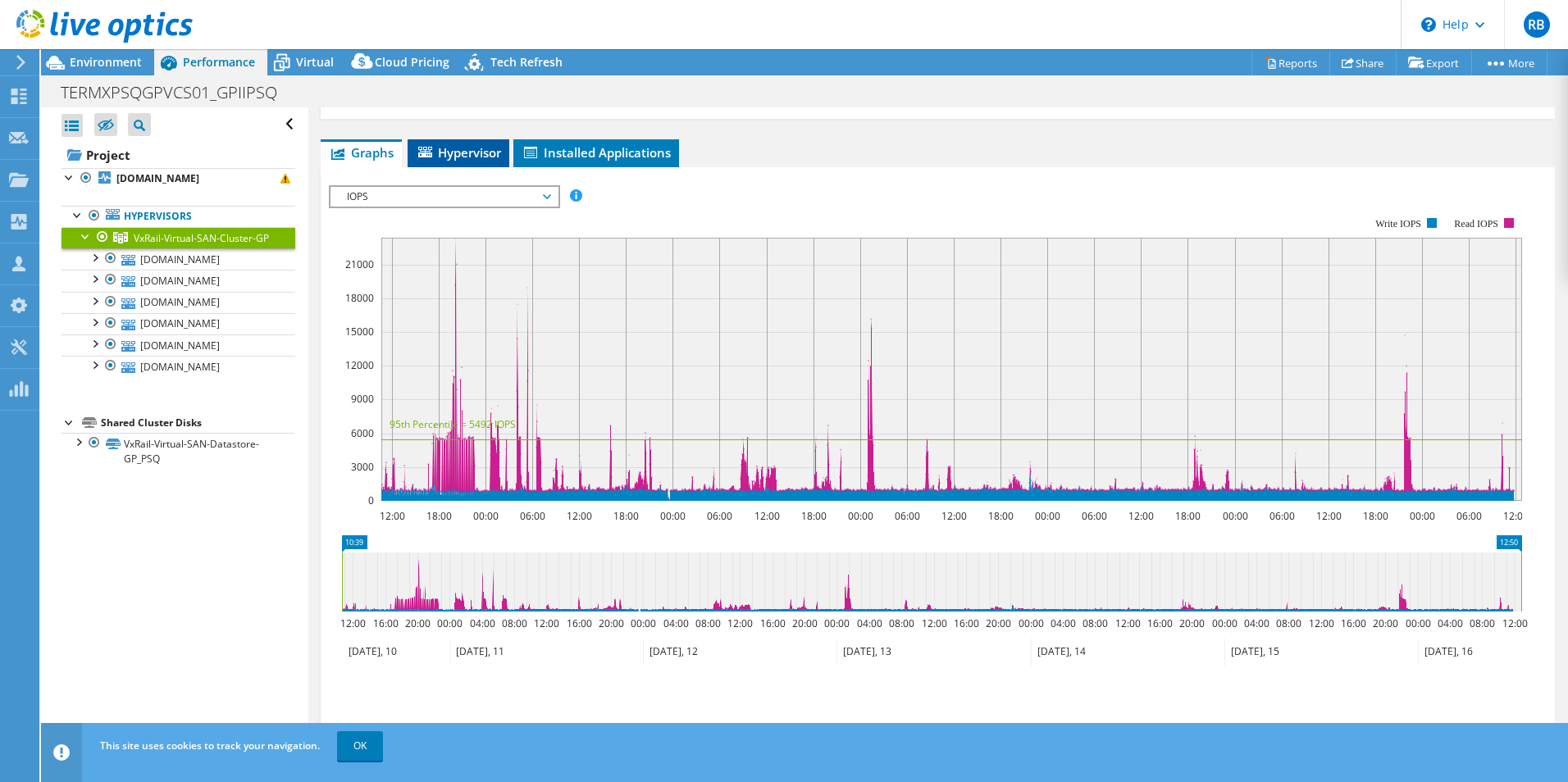
click at [480, 153] on span "Hypervisor" at bounding box center [458, 153] width 85 height 16
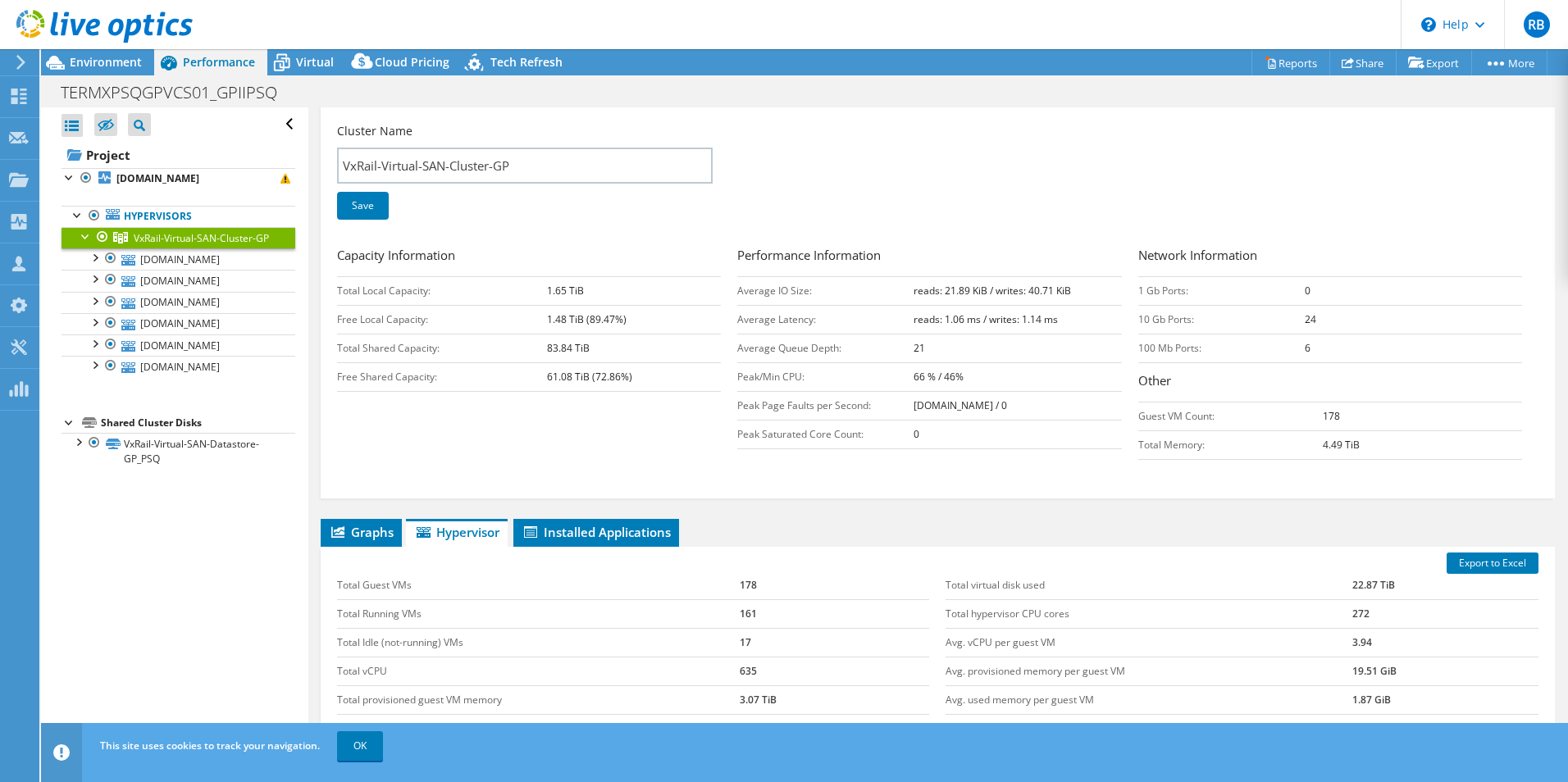
scroll to position [328, 0]
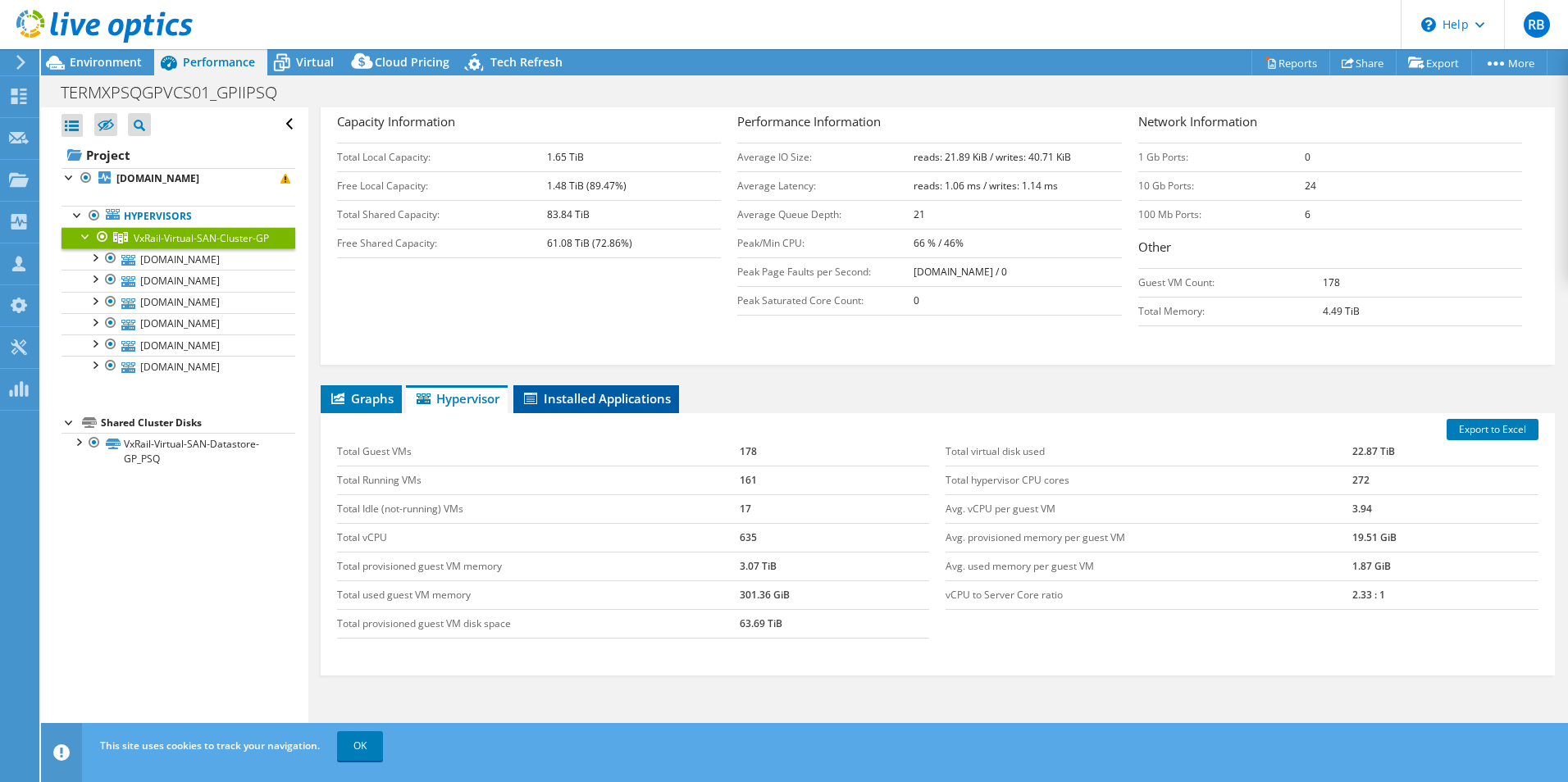
click at [588, 390] on li "Installed Applications" at bounding box center [596, 399] width 166 height 27
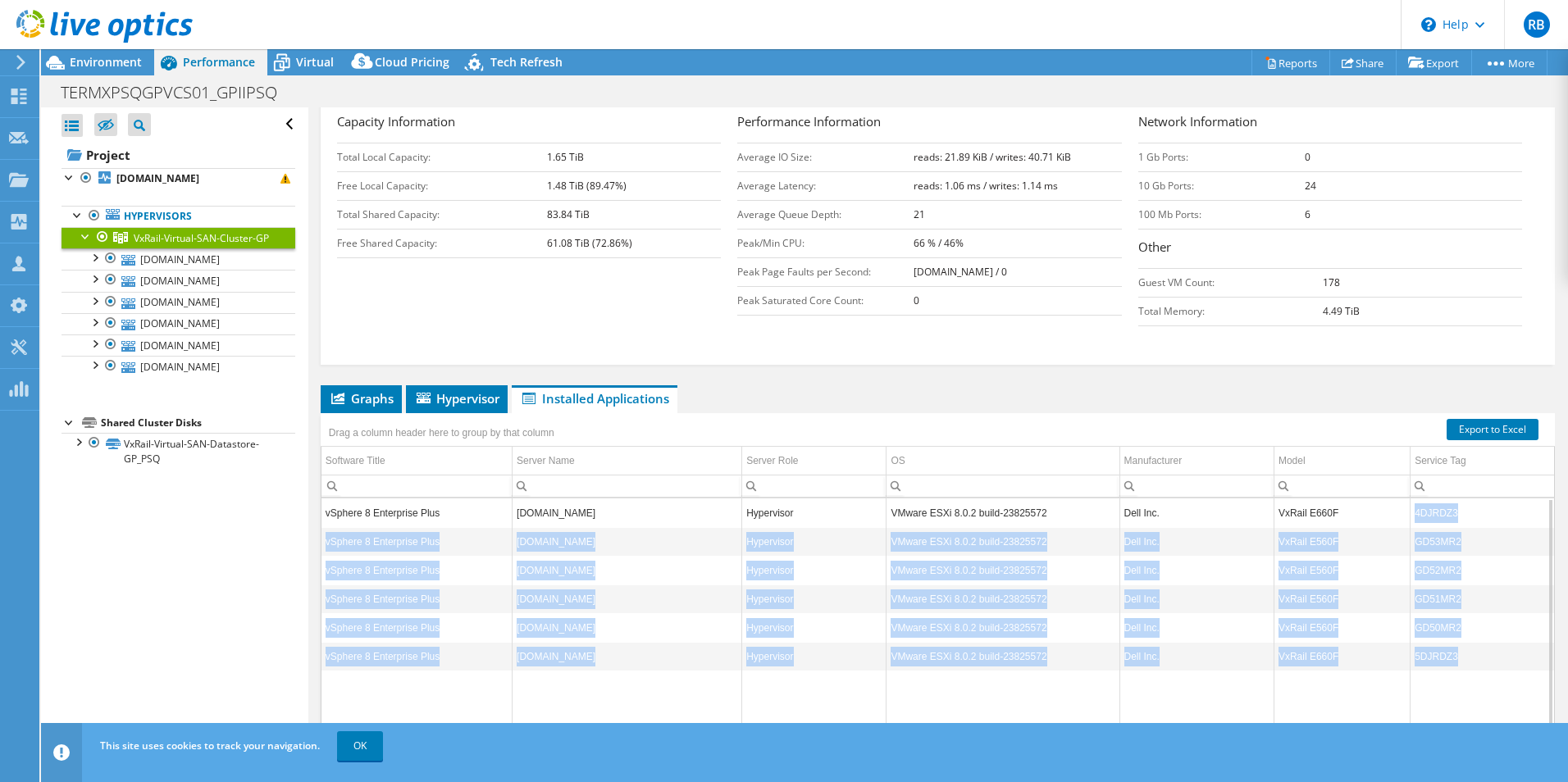
drag, startPoint x: 1409, startPoint y: 510, endPoint x: 1462, endPoint y: 654, distance: 153.4
click at [1462, 654] on tbody "vSphere 8 Enterprise Plus termxpsqgp06.ternium.techint.net Hypervisor VMware ES…" at bounding box center [938, 629] width 1233 height 262
click at [1463, 653] on td "5DJRDZ3" at bounding box center [1482, 656] width 144 height 28
drag, startPoint x: 1406, startPoint y: 511, endPoint x: 1474, endPoint y: 657, distance: 161.1
click at [1474, 657] on tbody "vSphere 8 Enterprise Plus termxpsqgp06.ternium.techint.net Hypervisor VMware ES…" at bounding box center [938, 629] width 1233 height 262
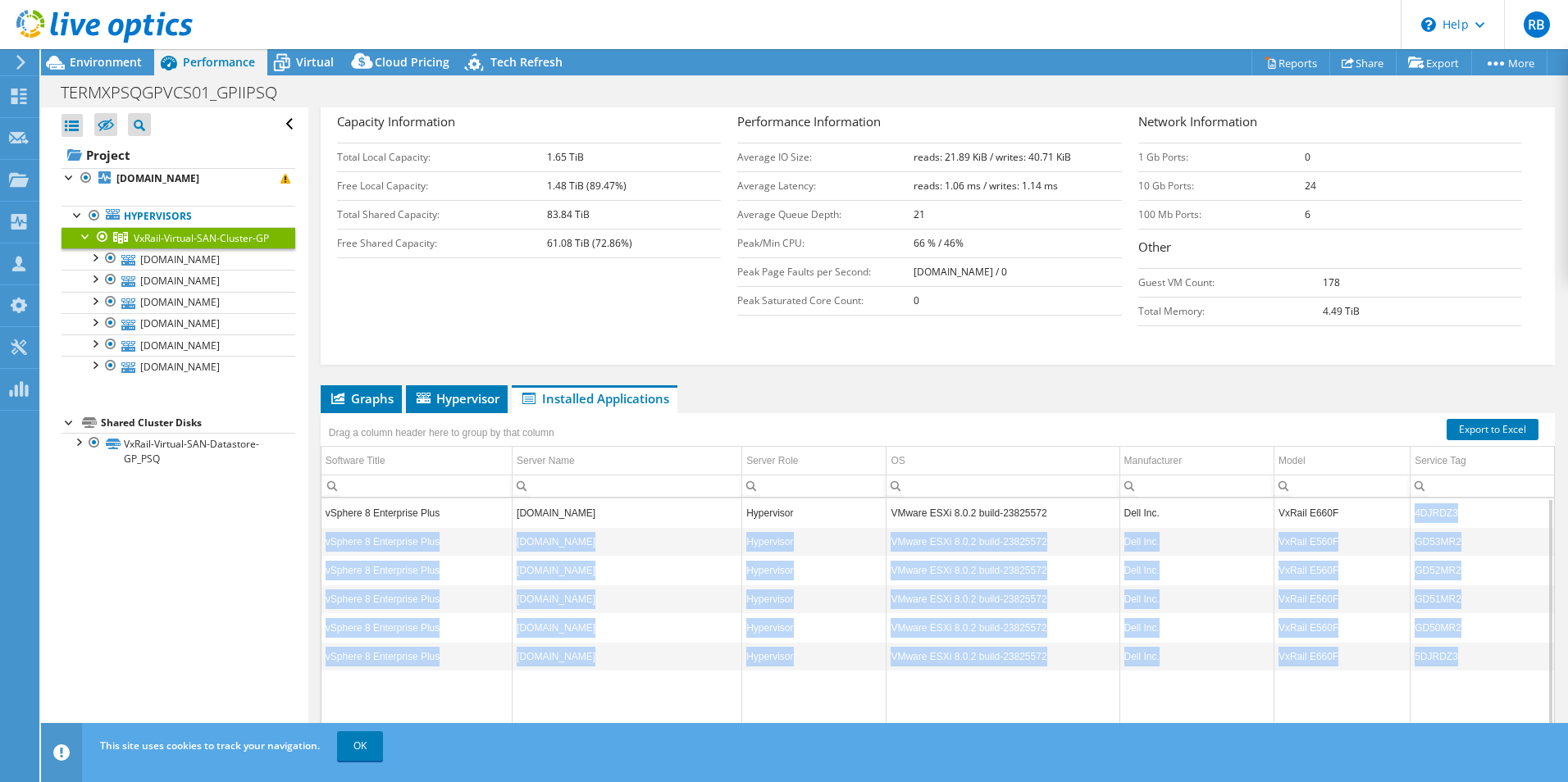
copy tbody "4DJRDZ3 vSphere 8 Enterprise Plus termxpsqgp03.ternium.techint.net Hypervisor V…"
drag, startPoint x: 94, startPoint y: 64, endPoint x: 114, endPoint y: 64, distance: 20.0
click at [94, 64] on span "Environment" at bounding box center [105, 61] width 72 height 16
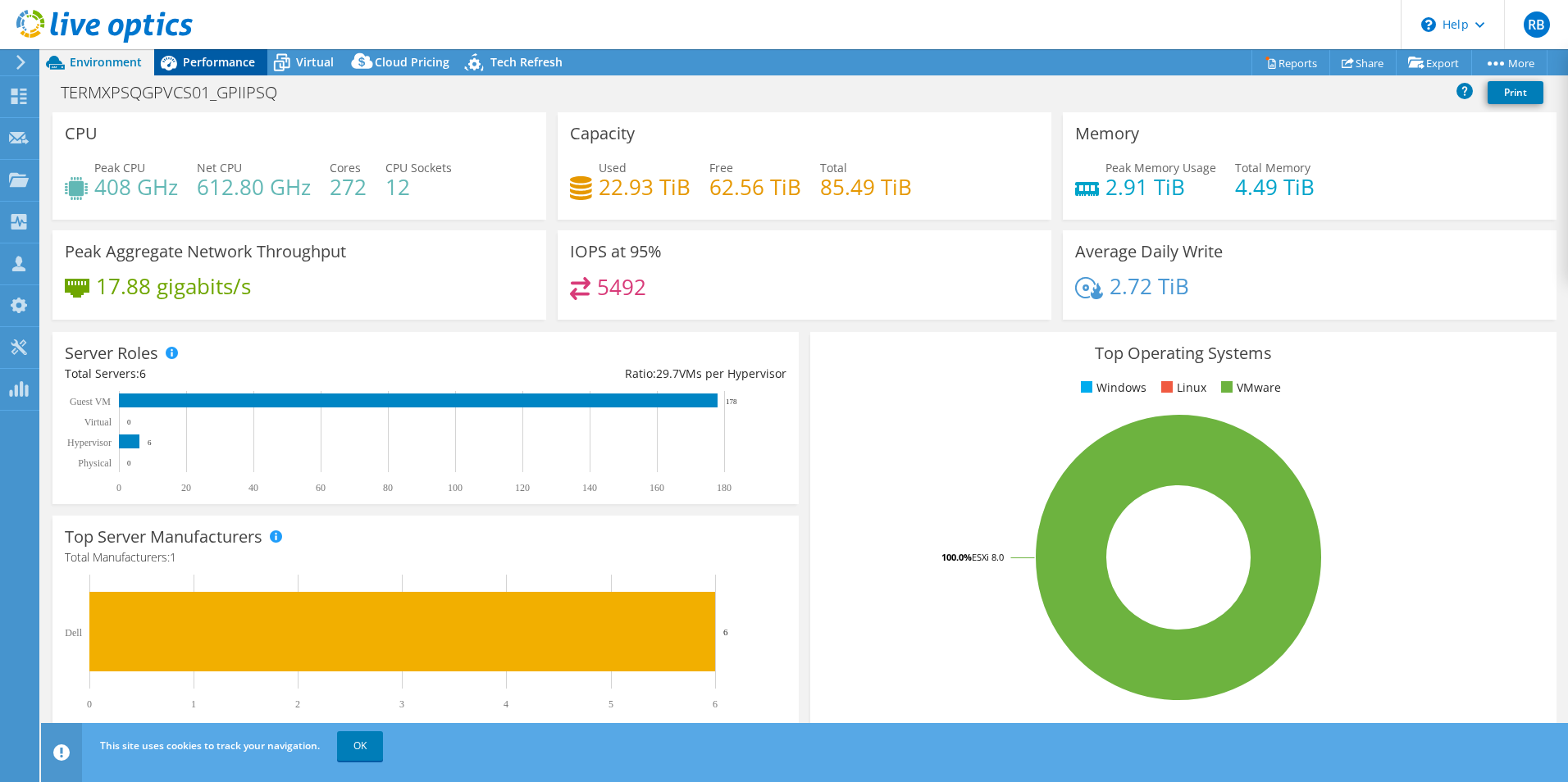
click at [179, 58] on icon at bounding box center [168, 62] width 28 height 28
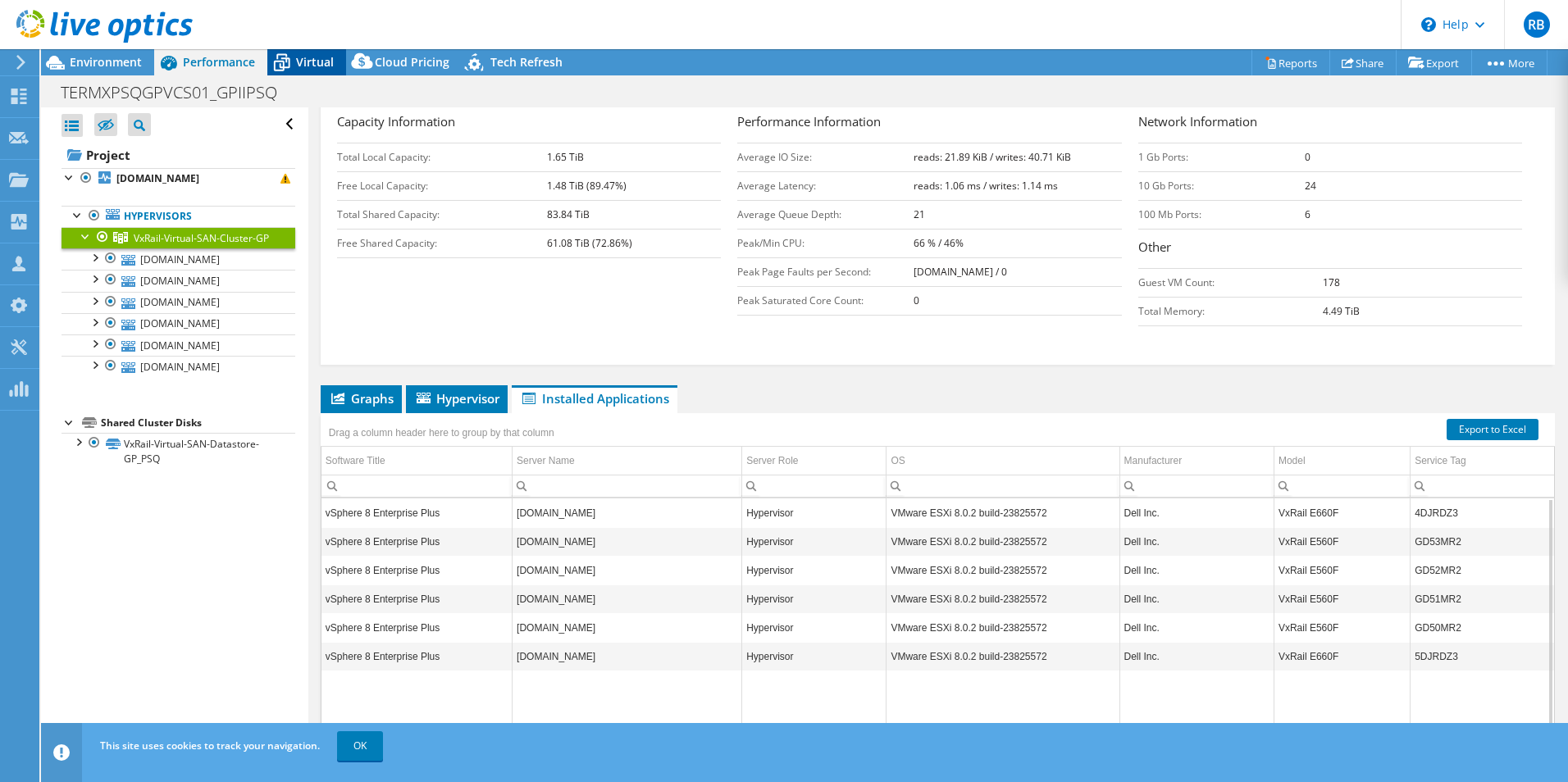
click at [297, 64] on span "Virtual" at bounding box center [315, 61] width 38 height 16
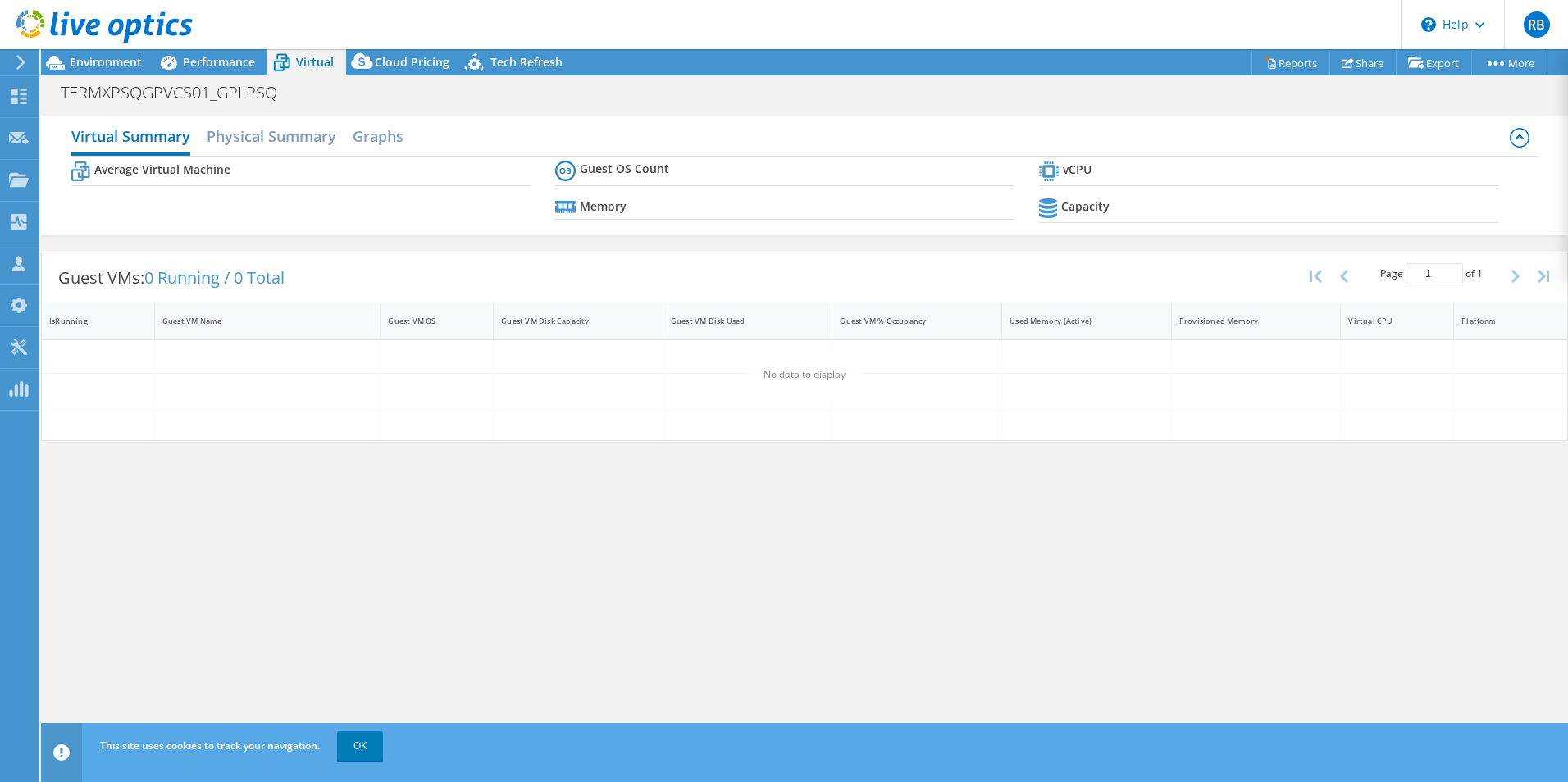
click at [68, 51] on div at bounding box center [96, 27] width 193 height 55
click at [81, 63] on span "Environment" at bounding box center [105, 61] width 72 height 16
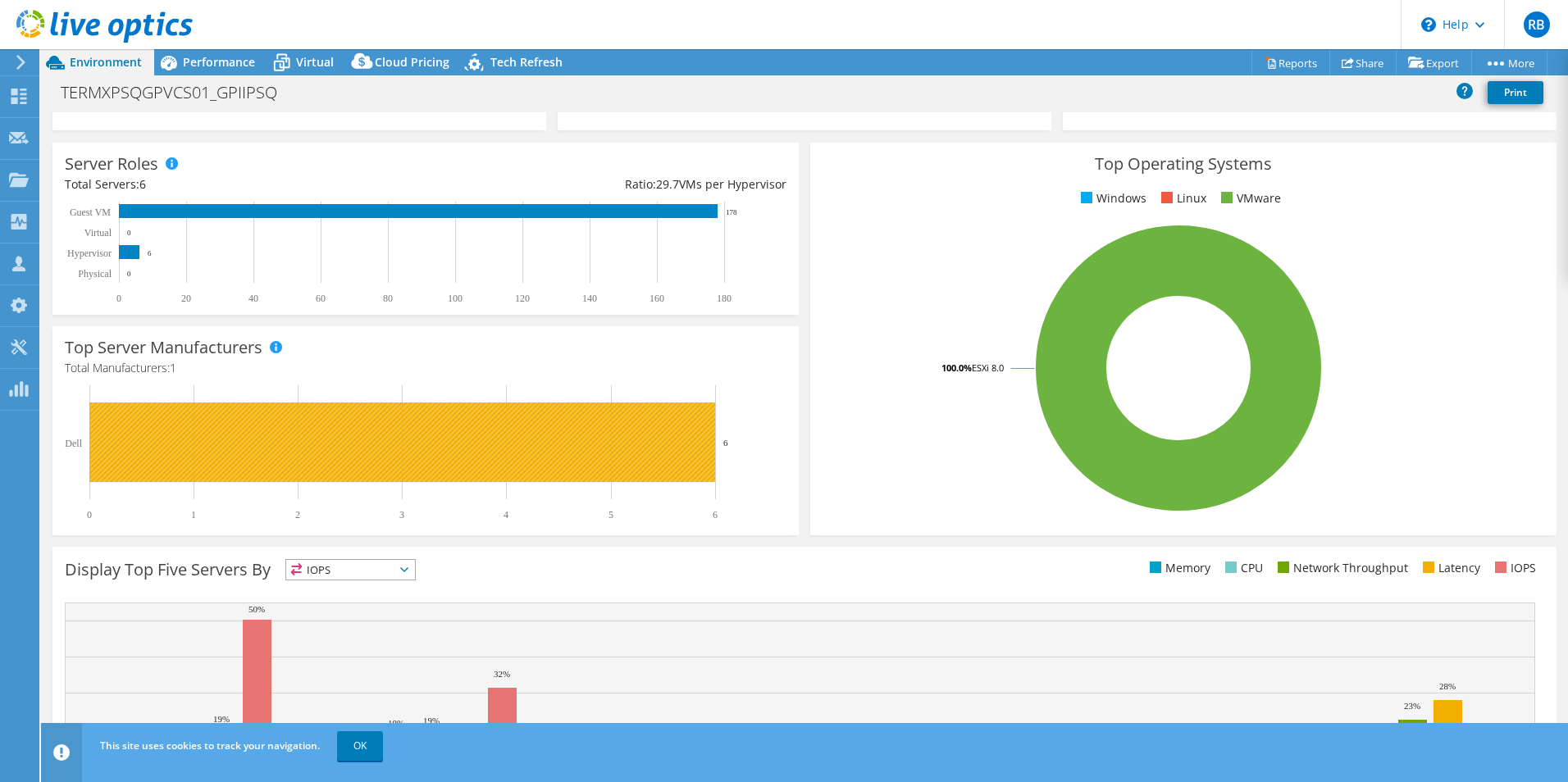
scroll to position [0, 0]
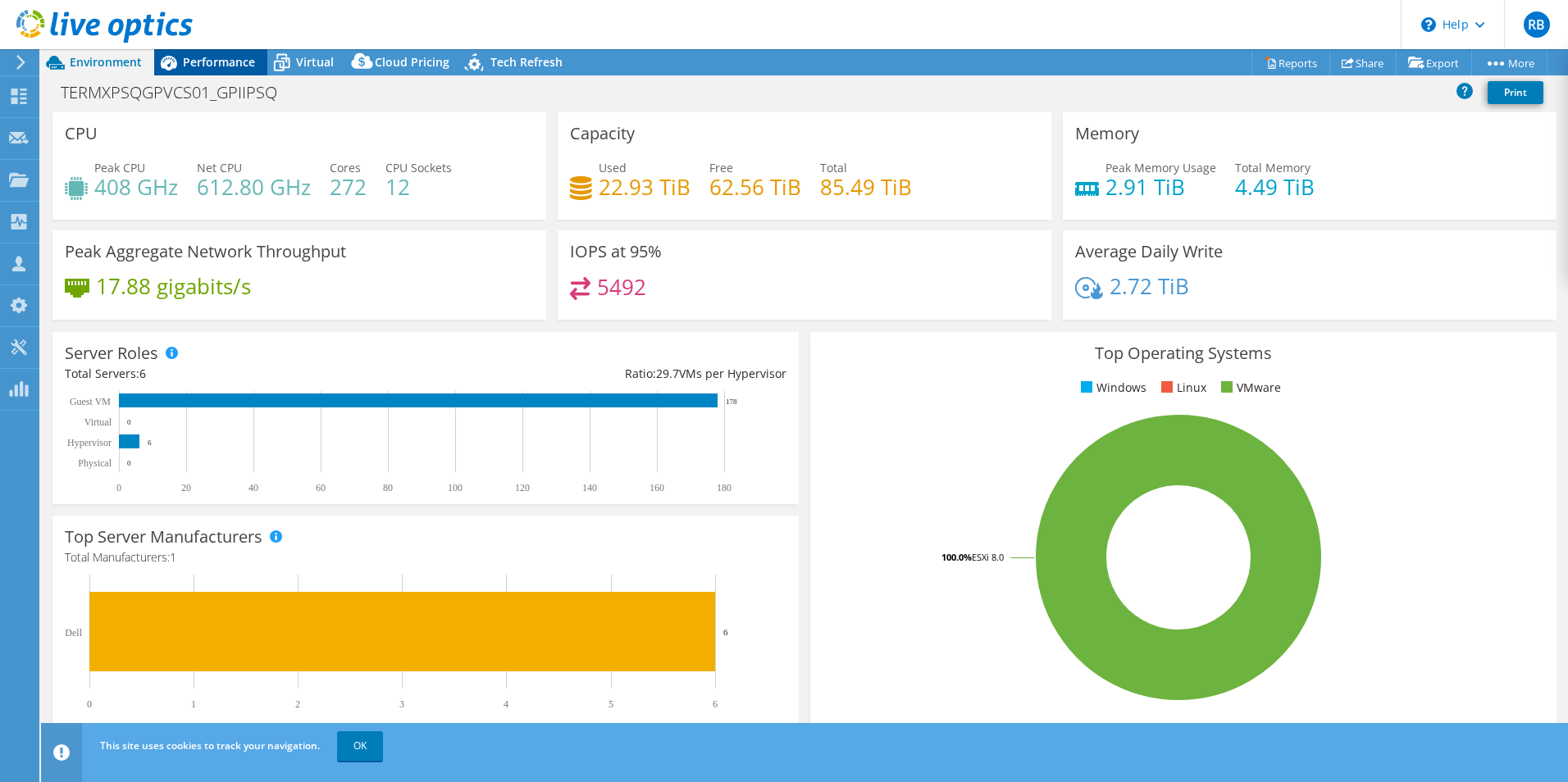
click at [228, 66] on span "Performance" at bounding box center [219, 61] width 72 height 16
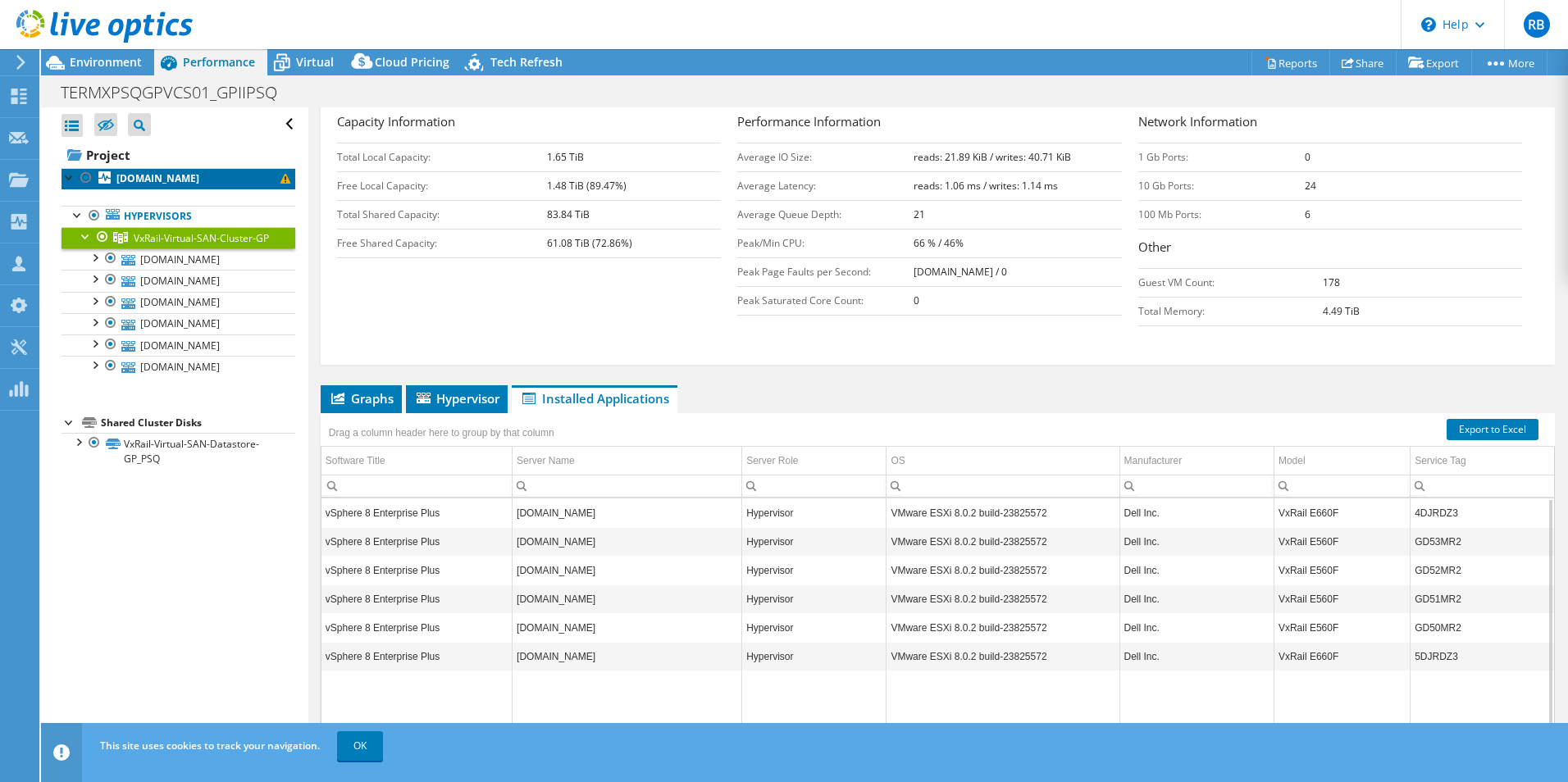
click at [199, 178] on b "termxpsqgp06.ternium.techint.net" at bounding box center [157, 177] width 83 height 14
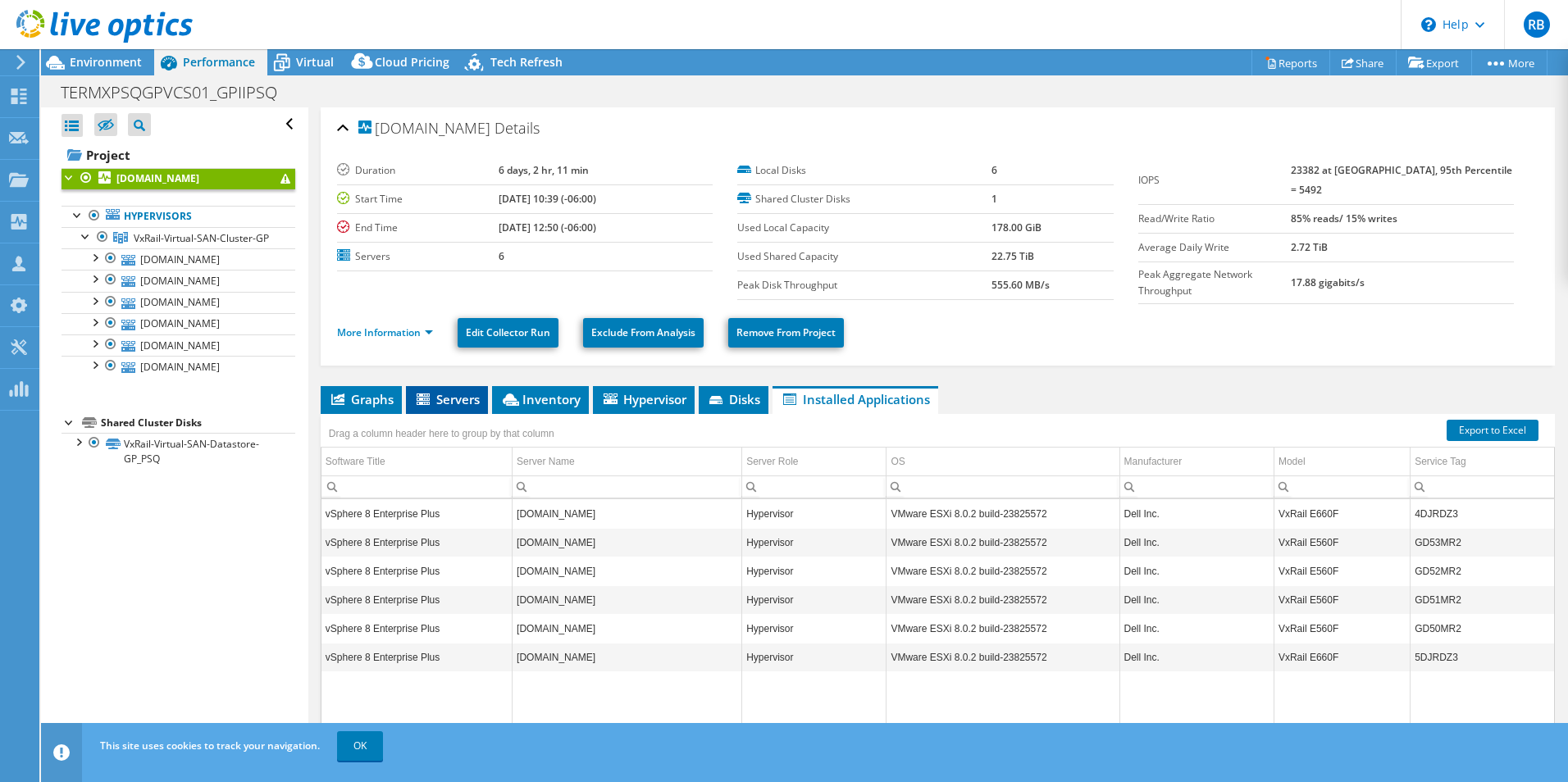
scroll to position [70, 0]
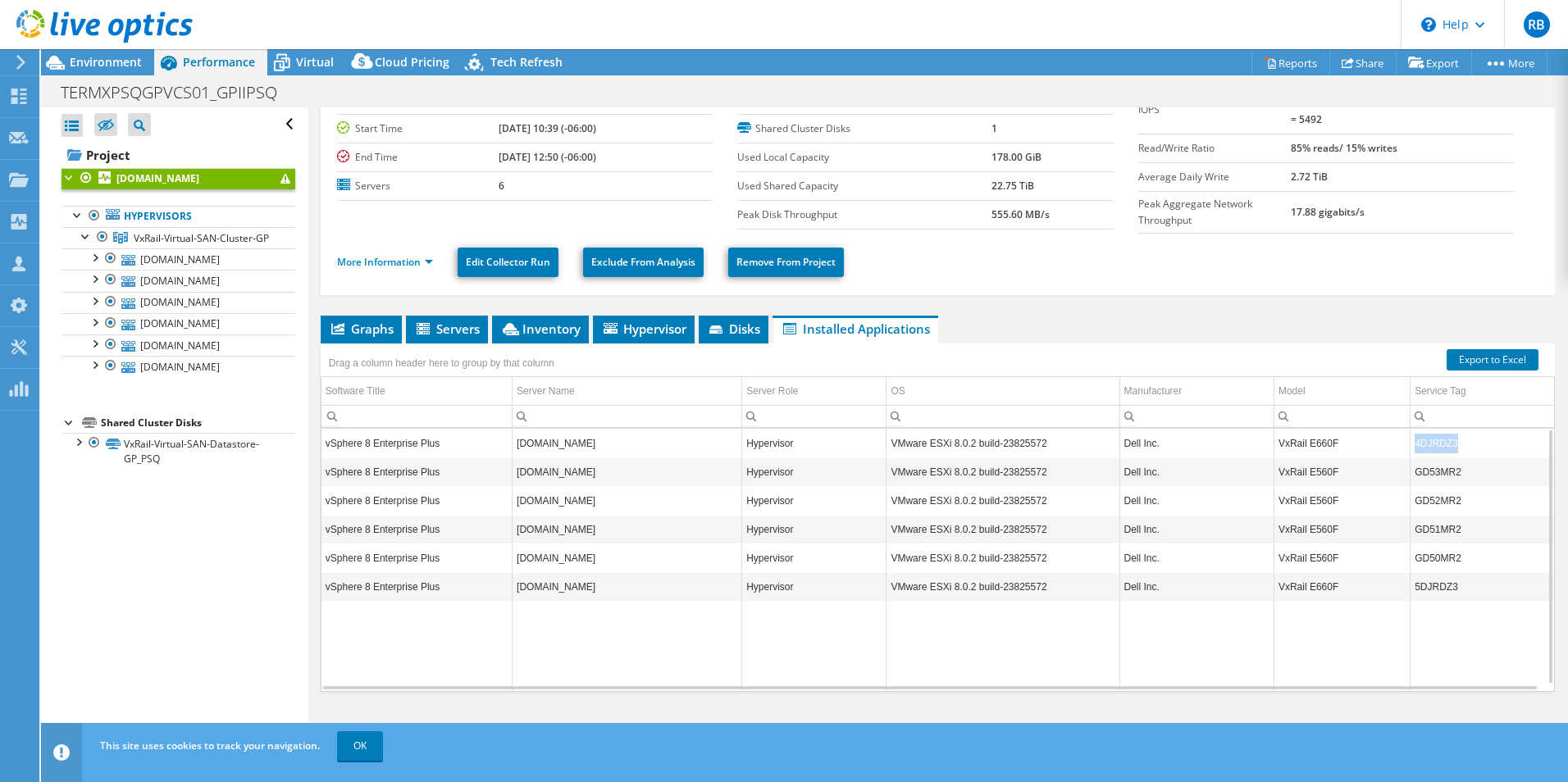
drag, startPoint x: 1409, startPoint y: 442, endPoint x: 1488, endPoint y: 443, distance: 79.0
click at [1488, 443] on td "4DJRDZ3" at bounding box center [1482, 443] width 144 height 28
drag, startPoint x: 1488, startPoint y: 443, endPoint x: 1477, endPoint y: 467, distance: 26.4
click at [1477, 467] on td "GD53MR2" at bounding box center [1482, 471] width 144 height 28
drag, startPoint x: 1474, startPoint y: 469, endPoint x: 1490, endPoint y: 498, distance: 33.1
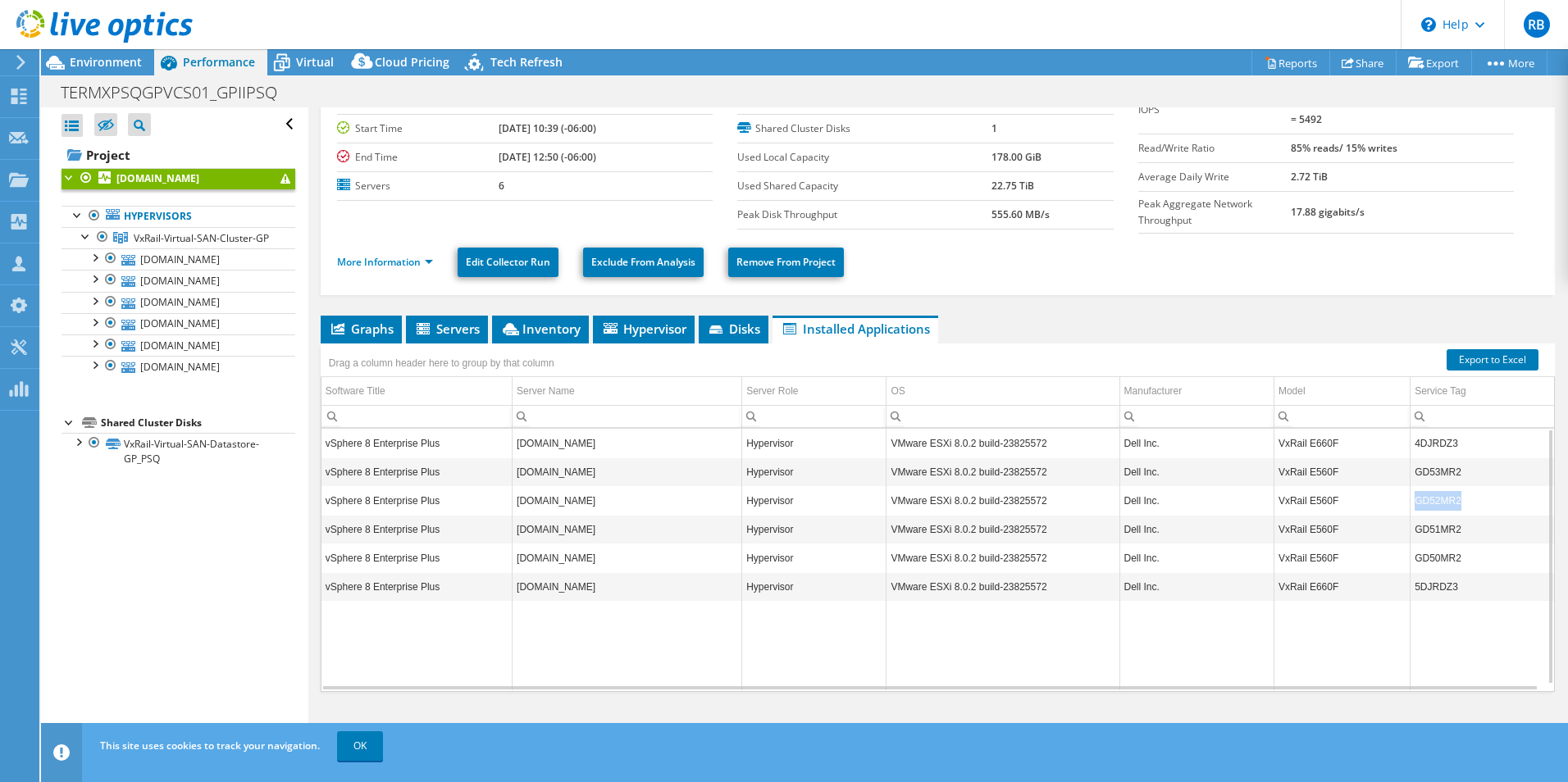
click at [1490, 498] on tr "vSphere 8 Enterprise Plus termxpsqgp04.ternium.techint.net Hypervisor VMware ES…" at bounding box center [938, 500] width 1233 height 28
drag, startPoint x: 1490, startPoint y: 498, endPoint x: 1489, endPoint y: 536, distance: 38.0
click at [1489, 536] on td "GD51MR2" at bounding box center [1482, 529] width 144 height 28
drag, startPoint x: 1489, startPoint y: 536, endPoint x: 1524, endPoint y: 554, distance: 39.4
click at [1524, 554] on tr "vSphere 8 Enterprise Plus termxpsqgp01.ternium.techint.net Hypervisor VMware ES…" at bounding box center [938, 557] width 1233 height 28
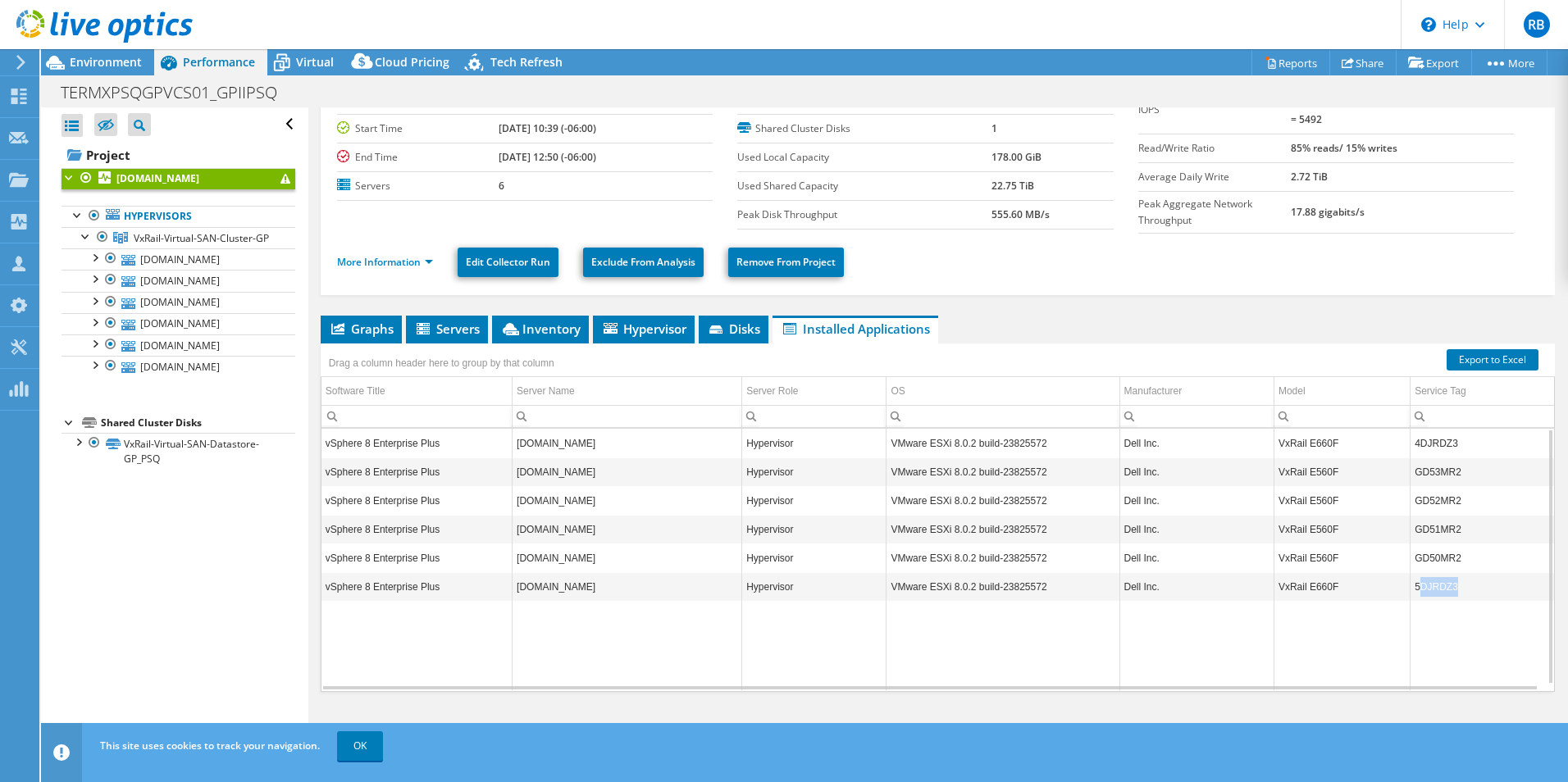
drag, startPoint x: 1523, startPoint y: 554, endPoint x: 1509, endPoint y: 588, distance: 36.8
click at [1509, 588] on td "5DJRDZ3" at bounding box center [1482, 586] width 144 height 28
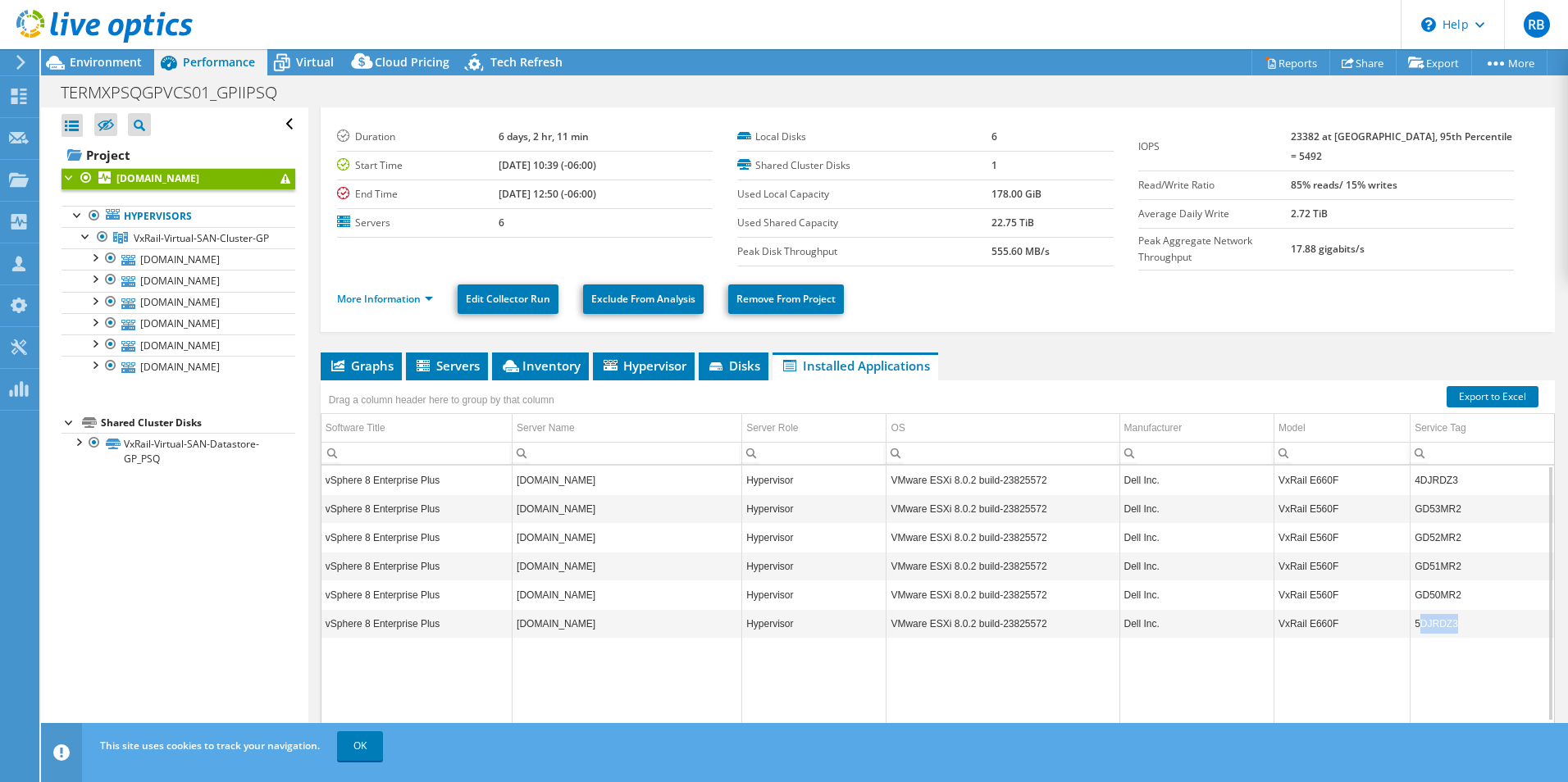
scroll to position [0, 0]
